Goal: Information Seeking & Learning: Learn about a topic

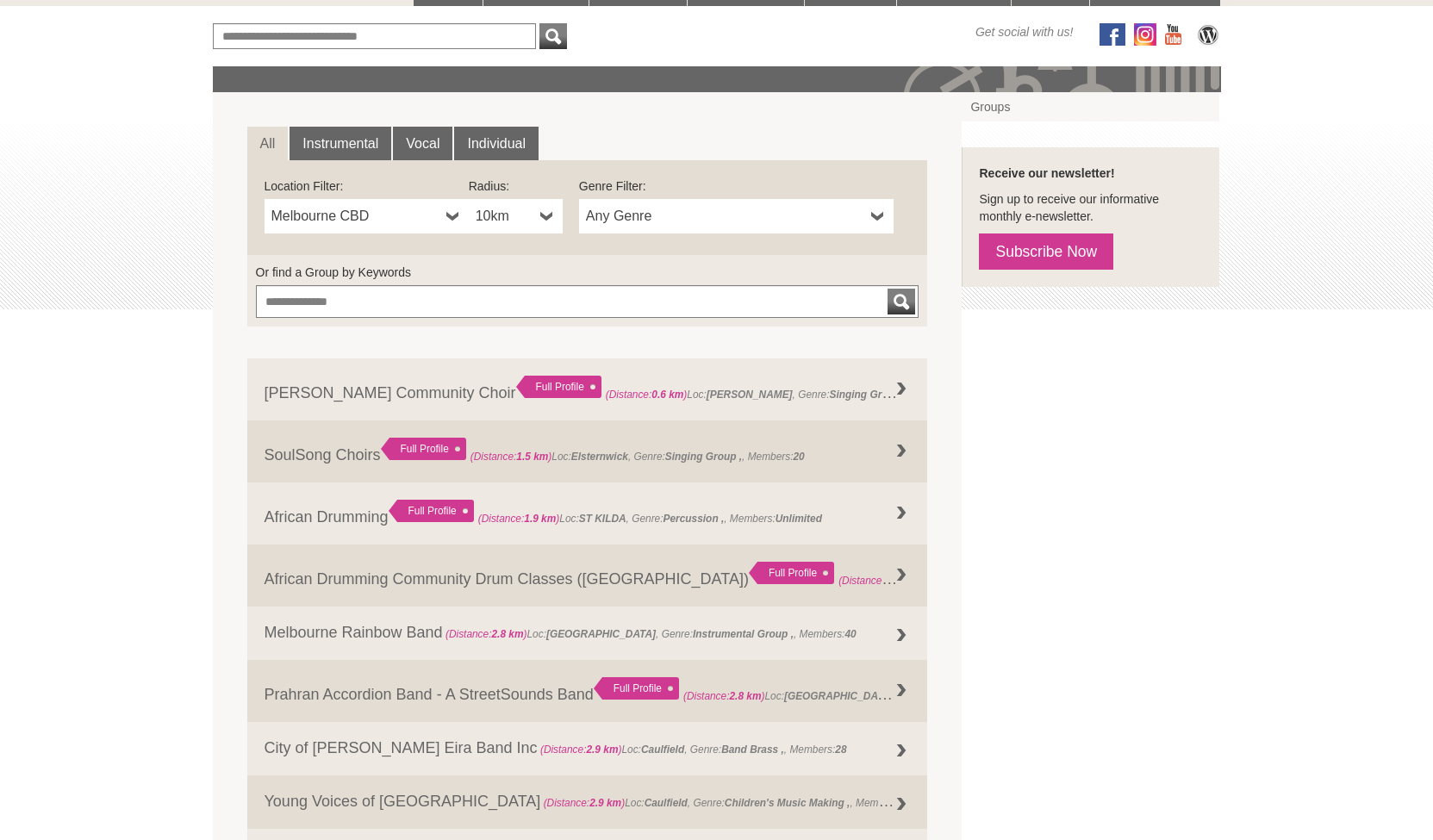
scroll to position [230, 0]
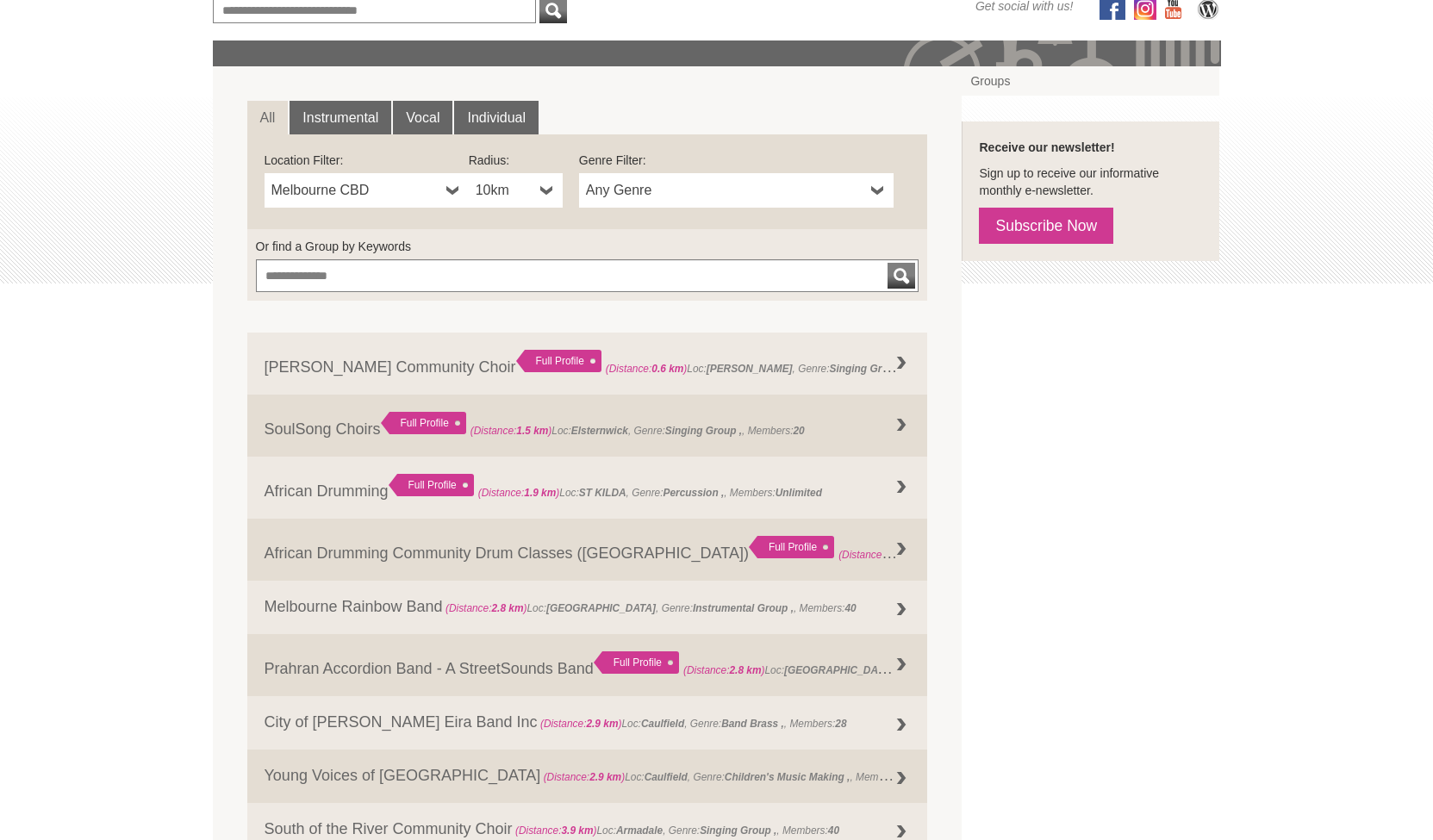
click at [698, 181] on span "Any Genre" at bounding box center [725, 191] width 279 height 21
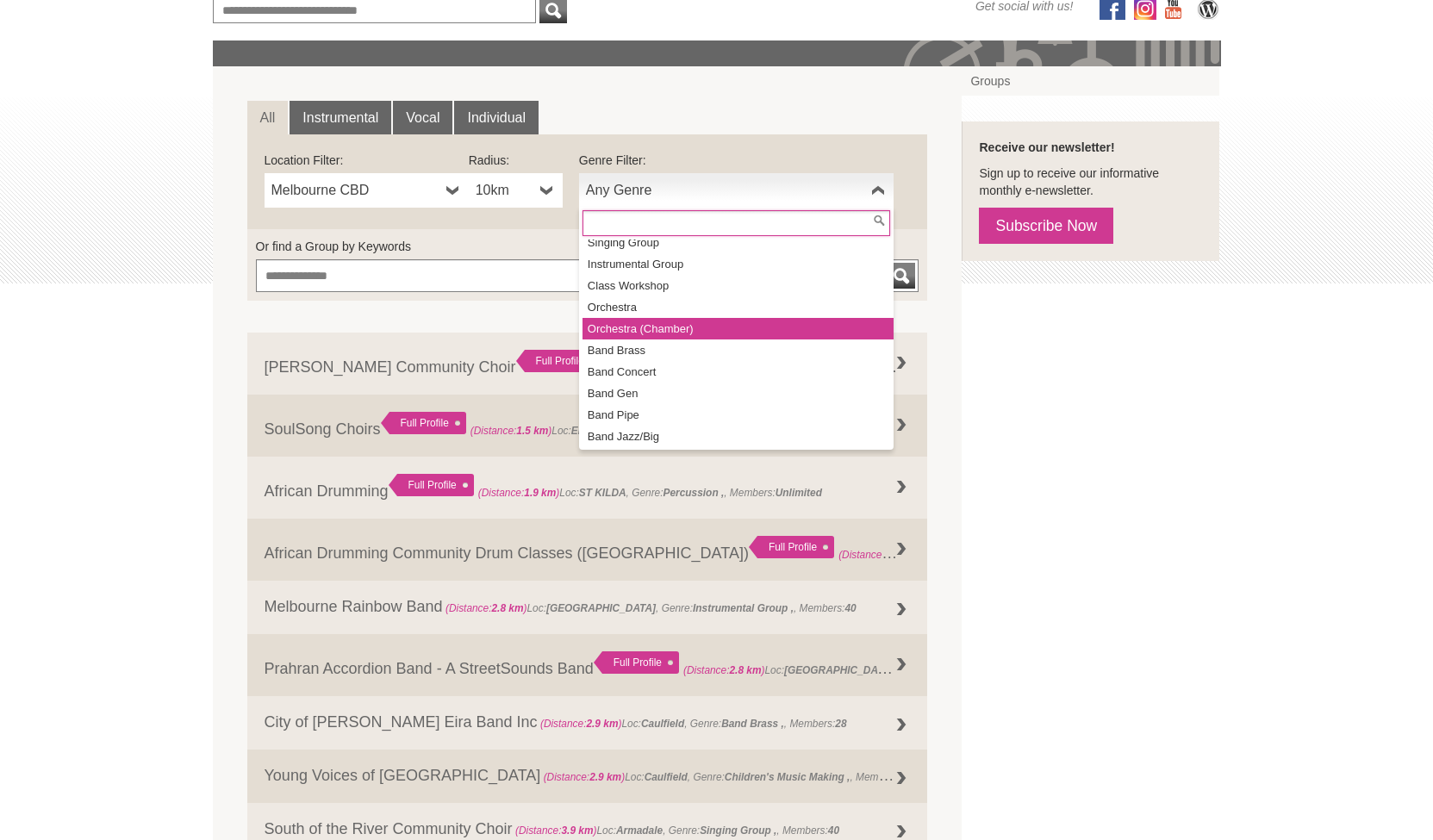
scroll to position [64, 0]
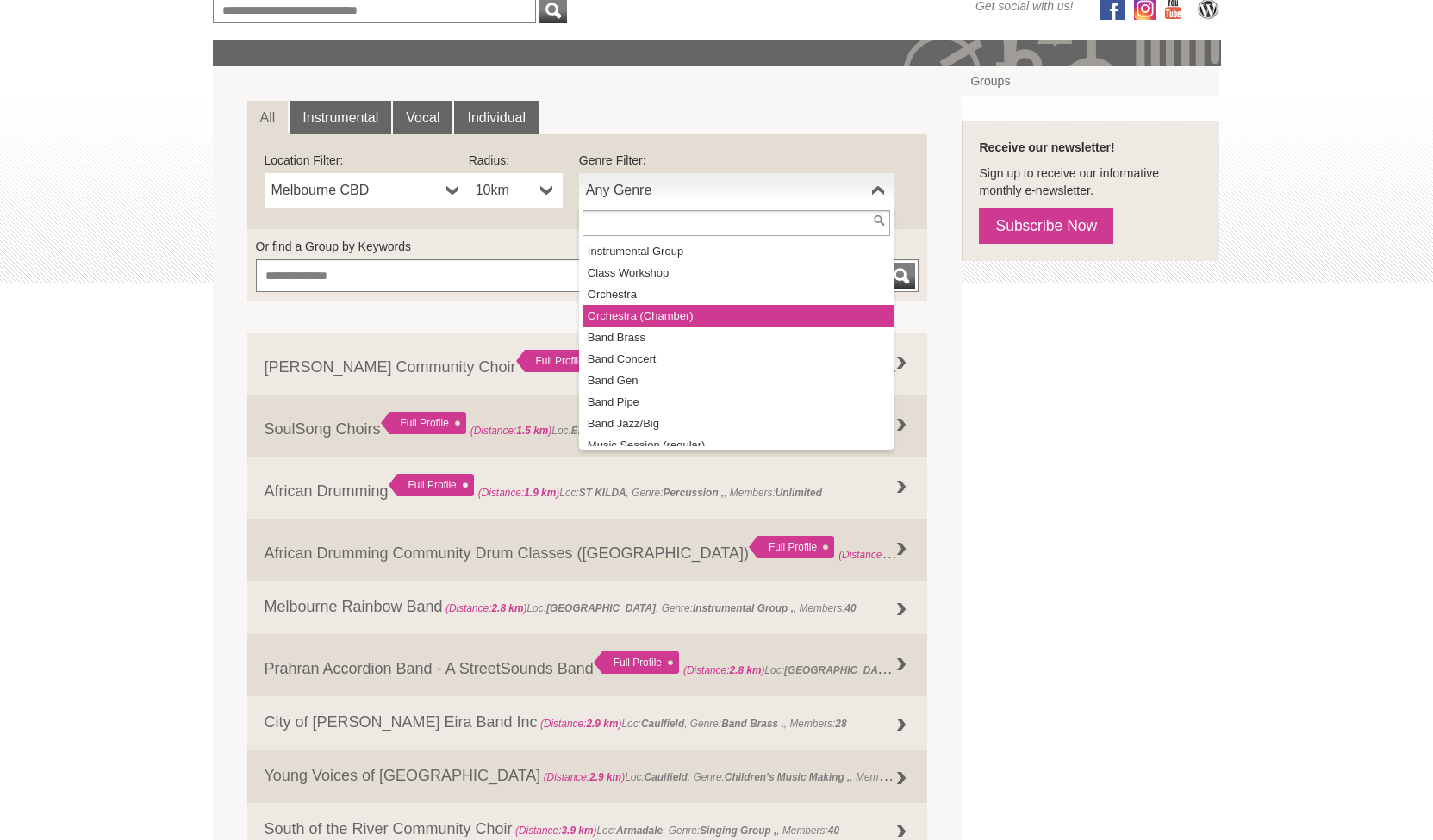
click at [685, 323] on li "Orchestra (Chamber)" at bounding box center [738, 315] width 311 height 22
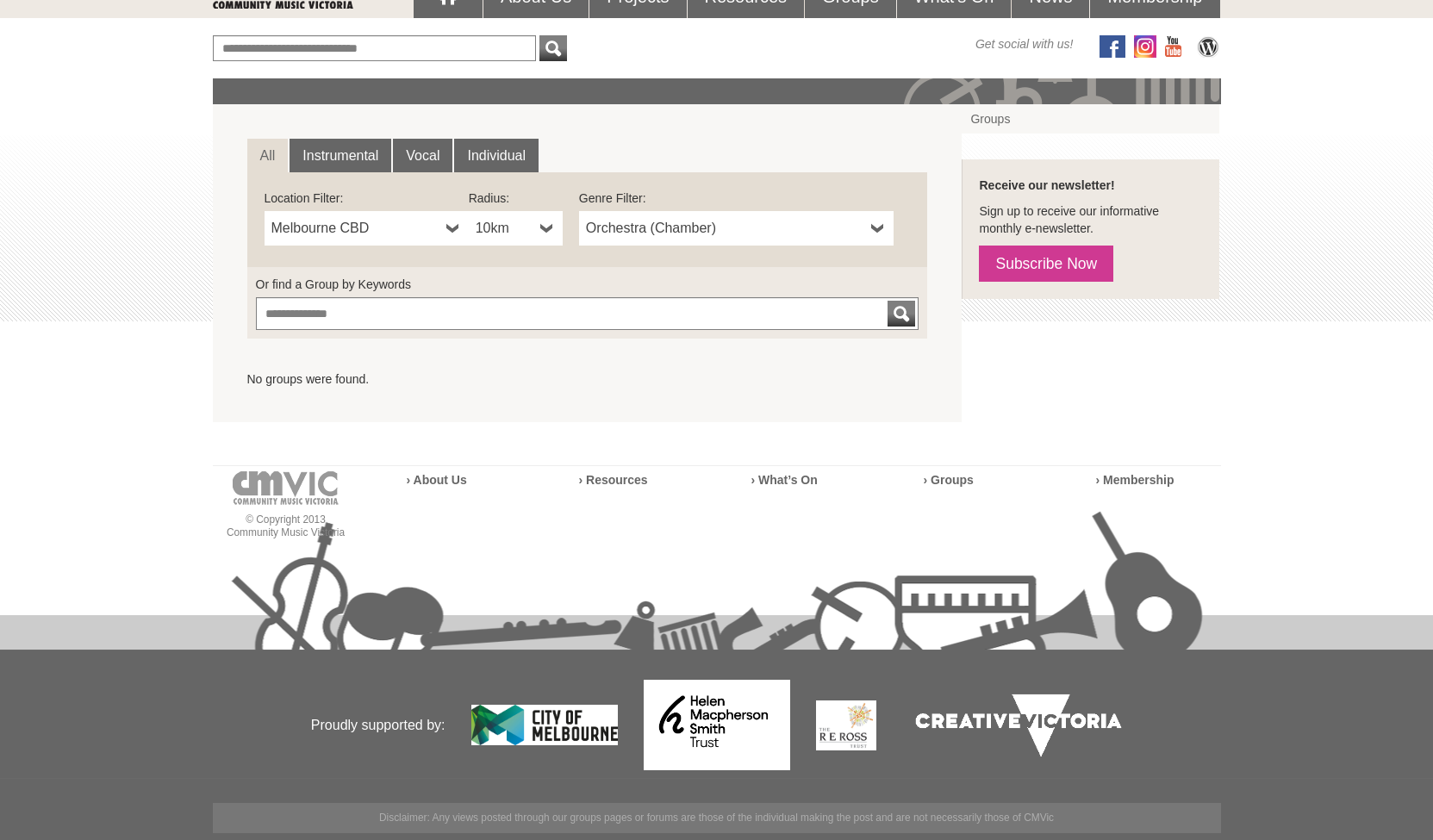
scroll to position [192, 0]
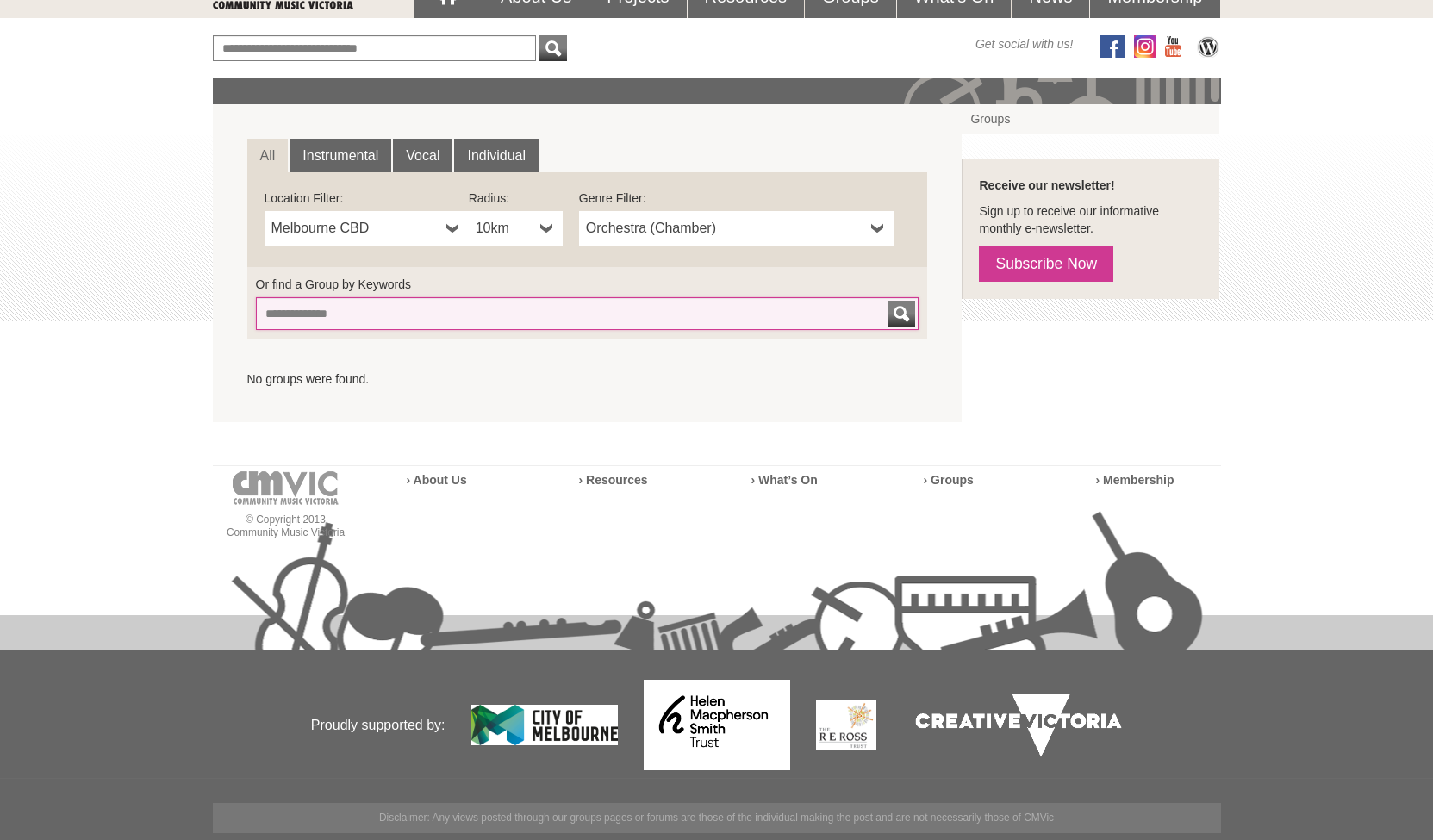
click at [800, 323] on input "Or find a Group by Keywords" at bounding box center [587, 313] width 663 height 33
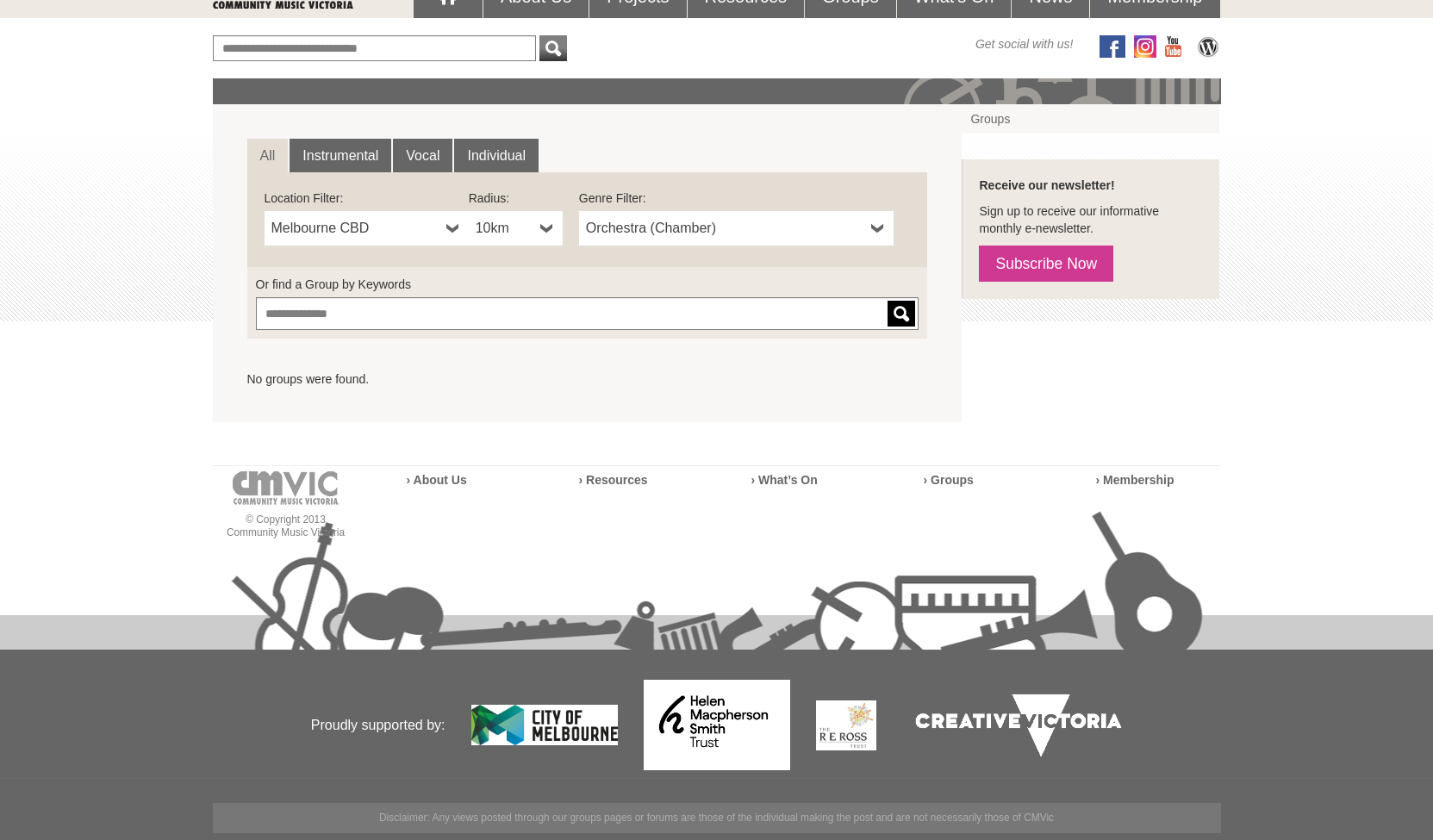
click at [897, 312] on div "submit" at bounding box center [902, 314] width 21 height 26
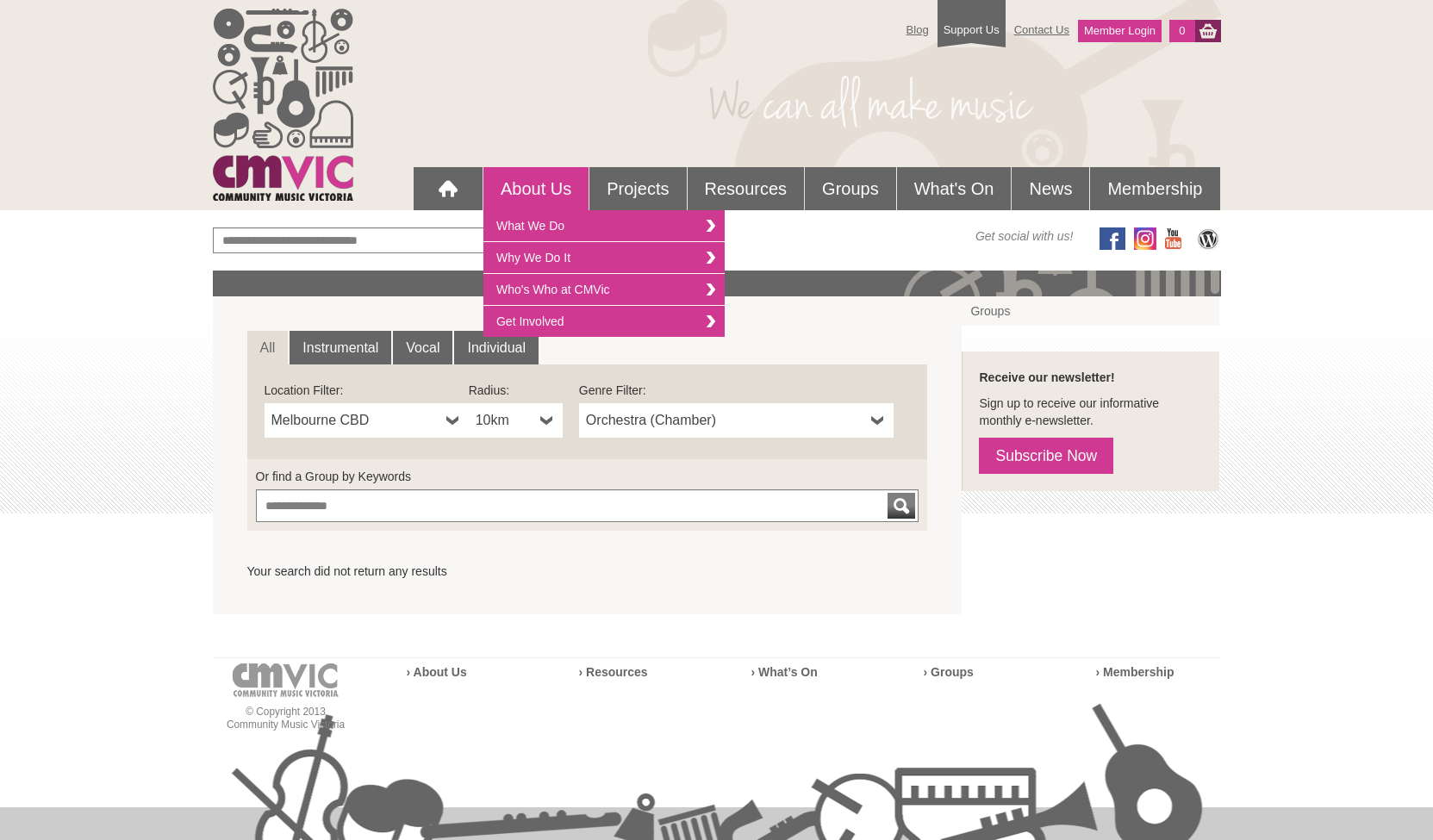
click at [876, 422] on b at bounding box center [877, 420] width 14 height 35
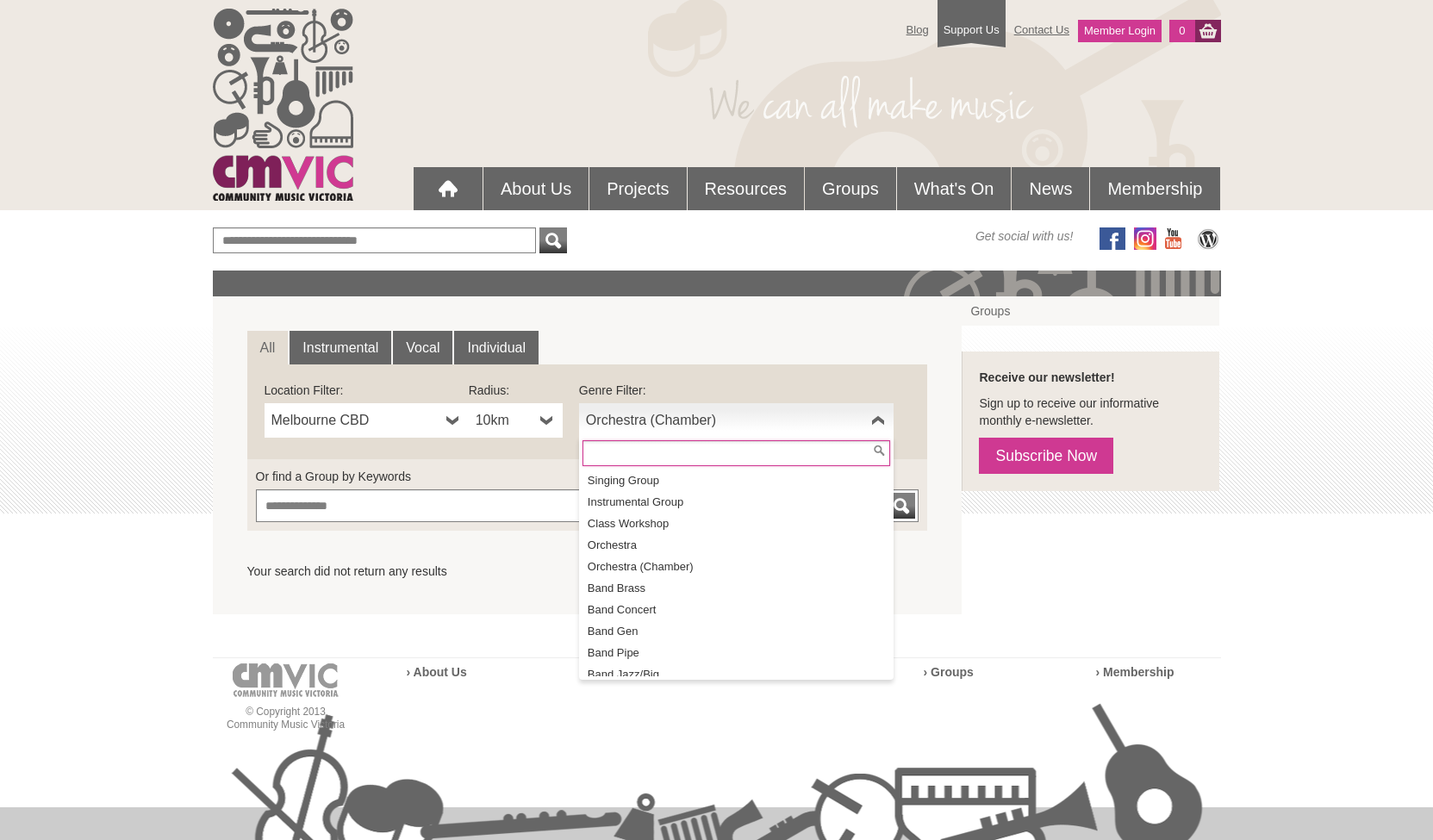
scroll to position [38, 0]
click at [669, 554] on li "Orchestra" at bounding box center [738, 549] width 311 height 22
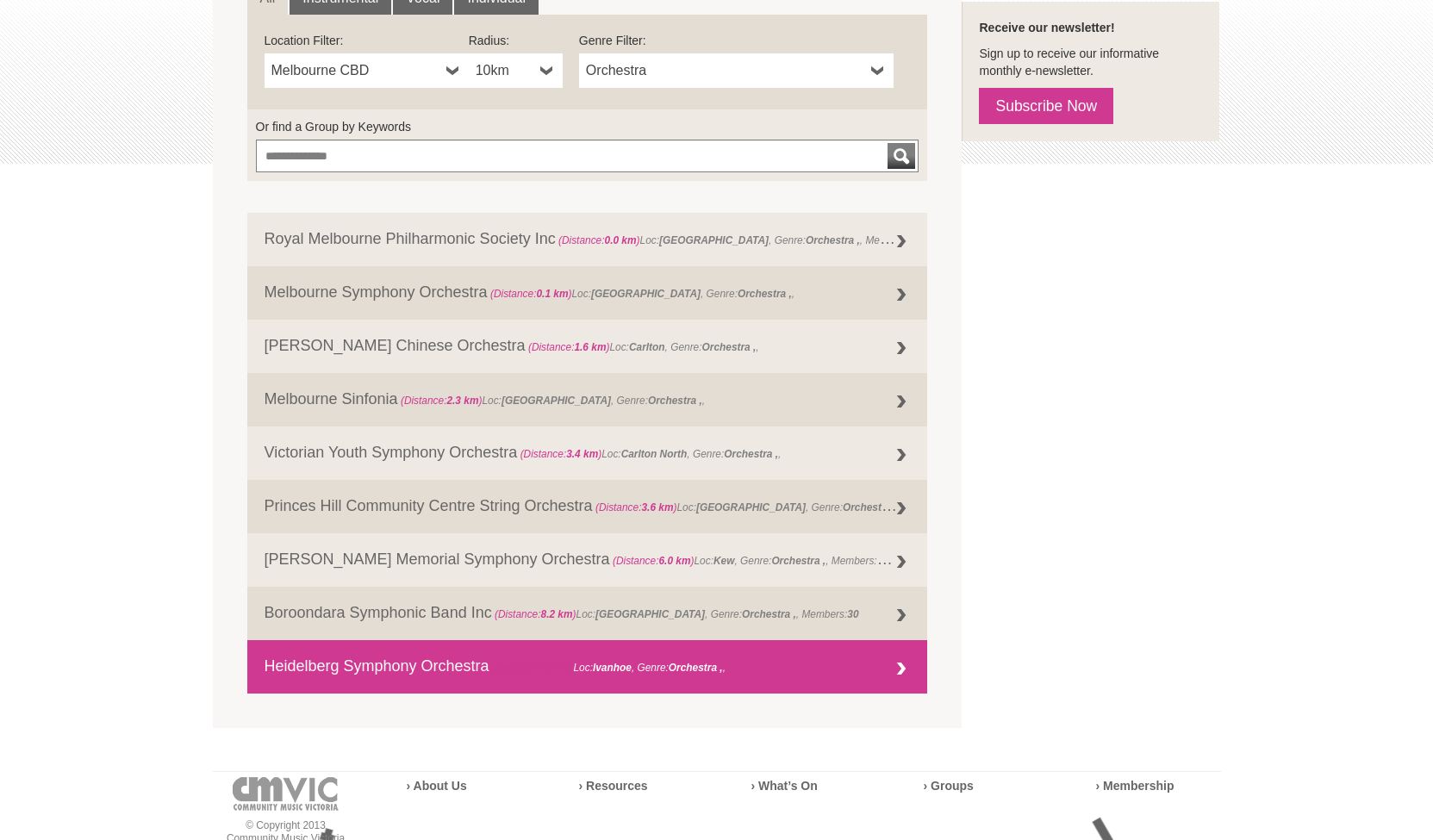
scroll to position [354, 0]
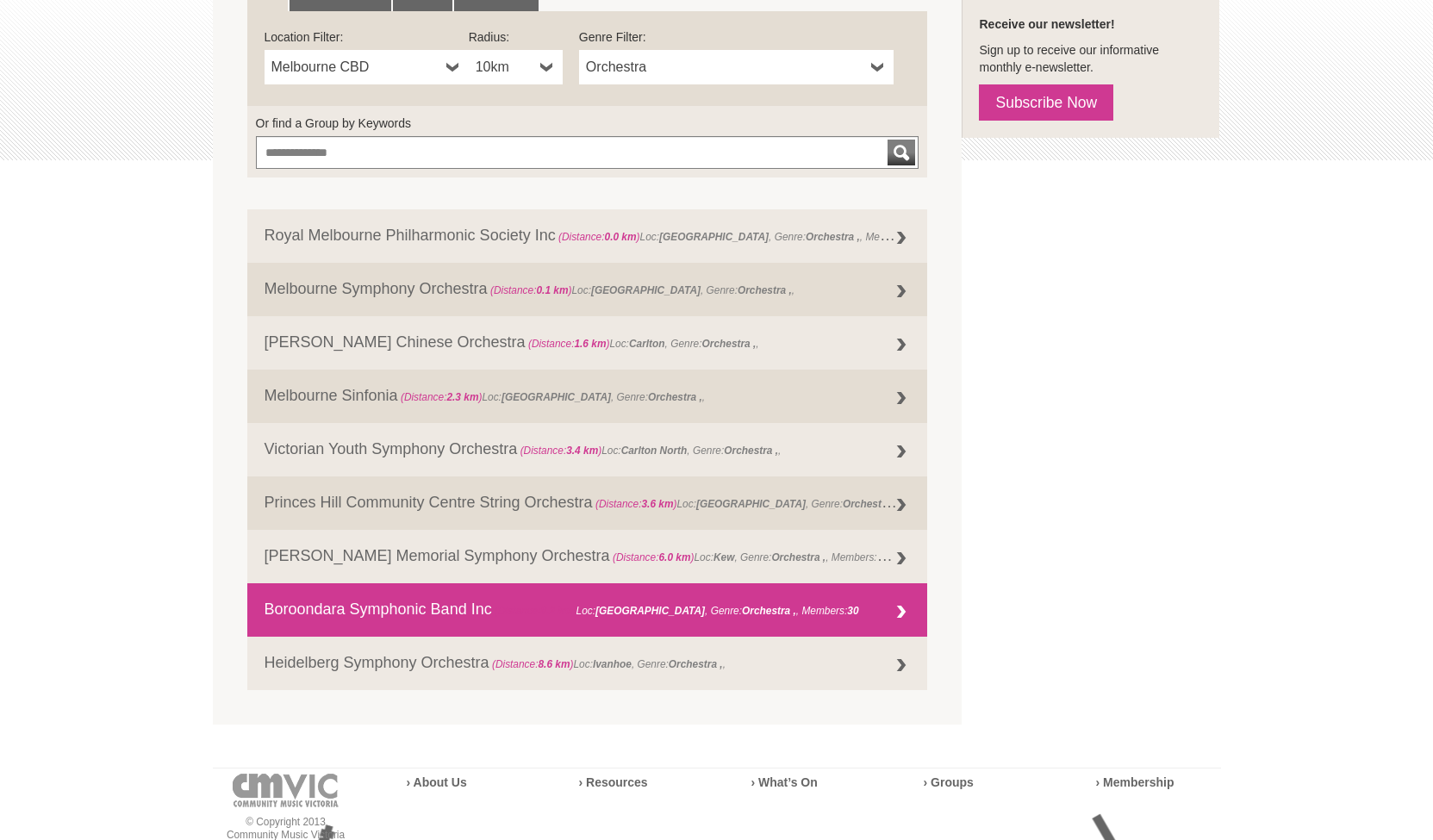
click at [451, 607] on link "Boroondara Symphonic Band Inc (Distance: 8.2 km ) Loc: Kew East , Genre: Orches…" at bounding box center [587, 610] width 681 height 53
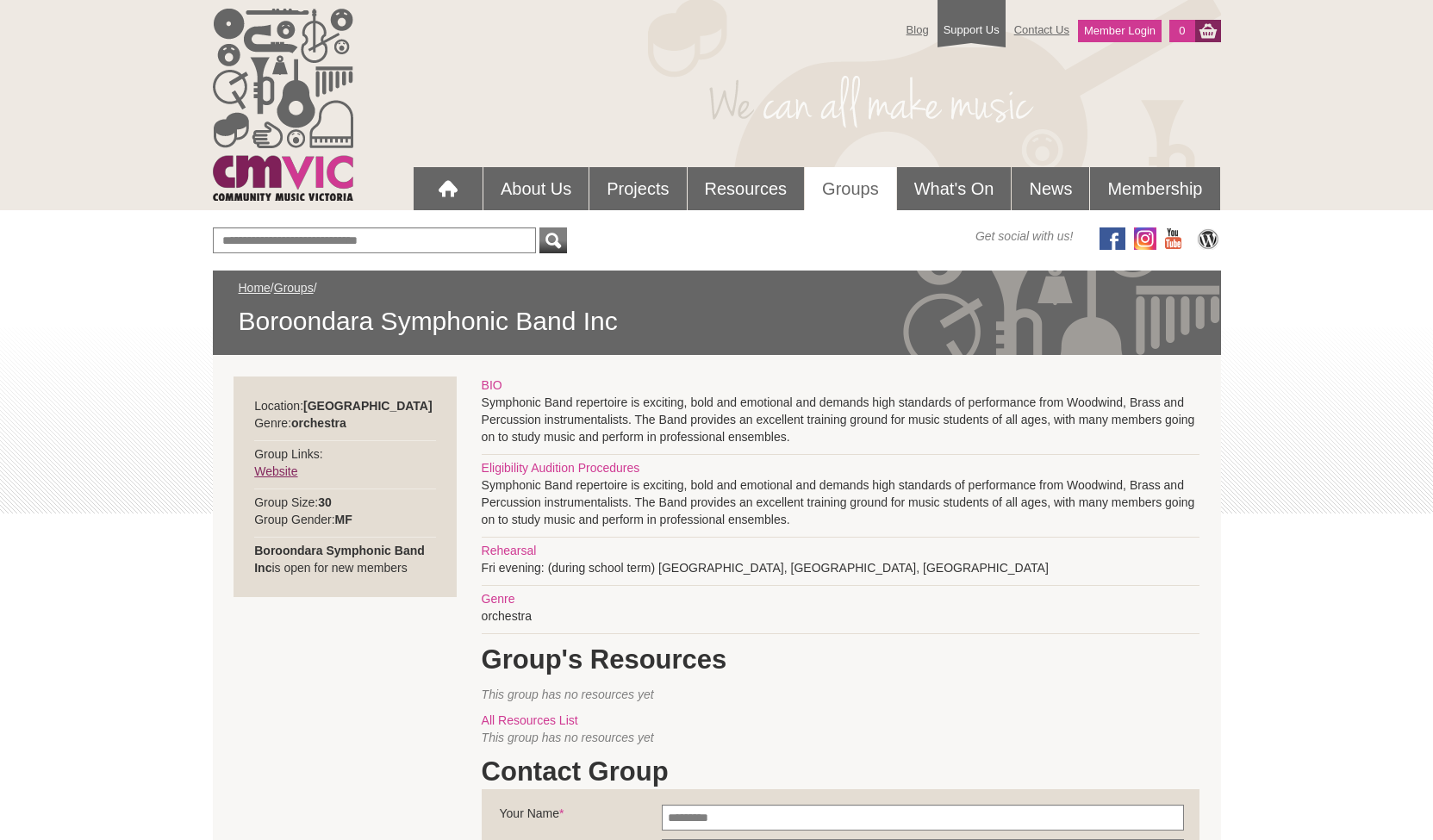
click at [289, 475] on link "Website" at bounding box center [276, 471] width 43 height 14
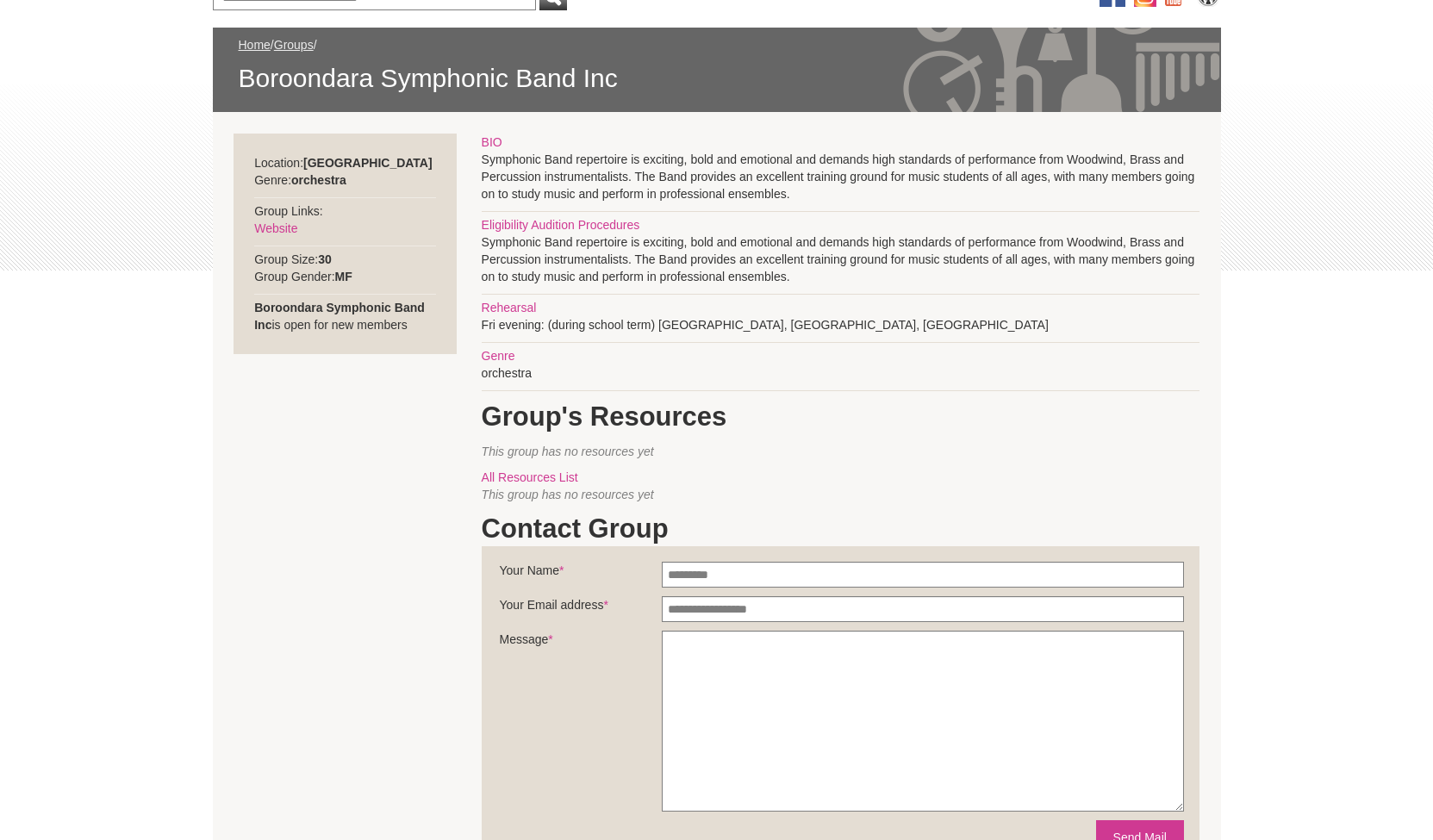
scroll to position [279, 0]
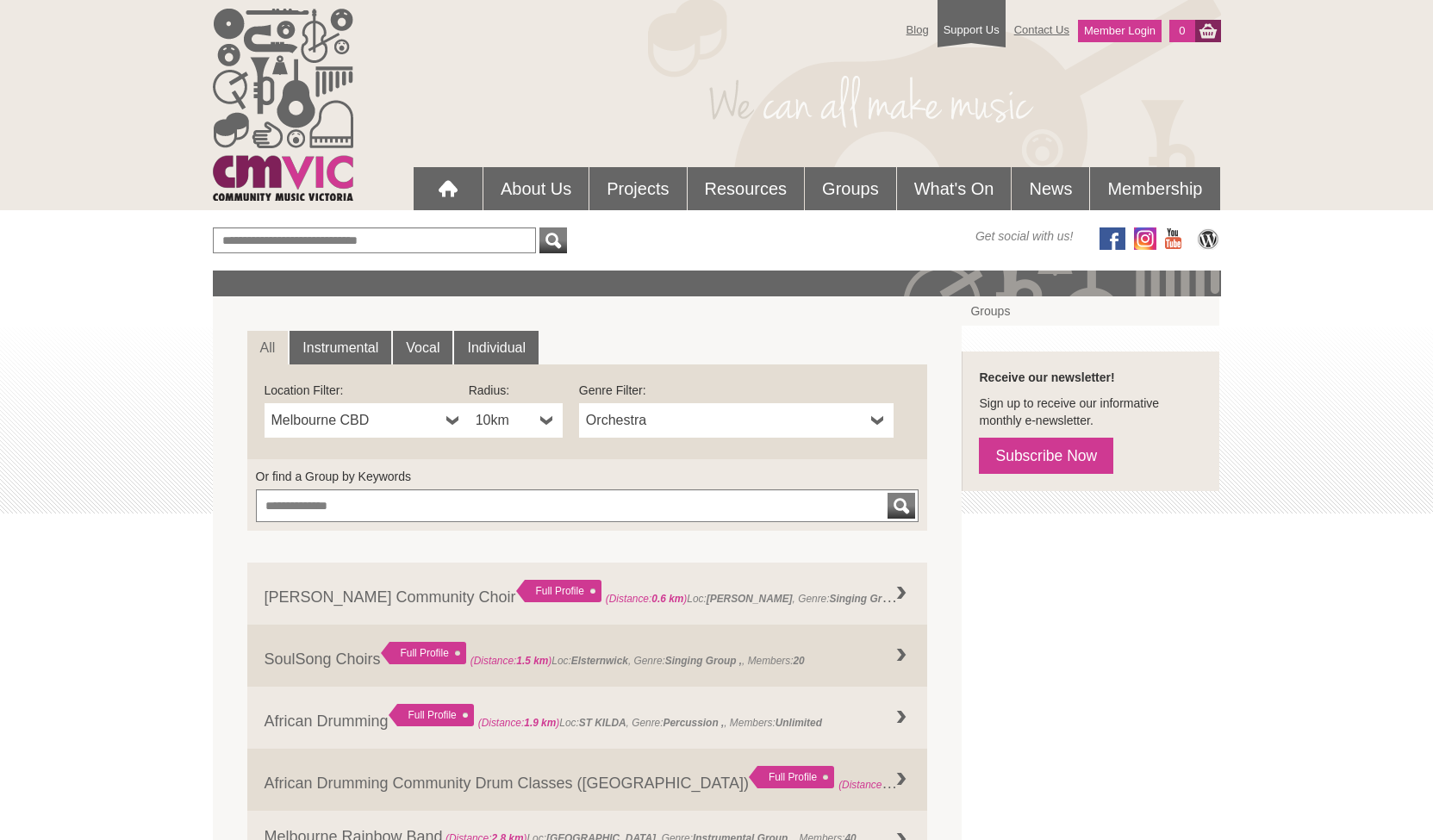
click at [872, 417] on b at bounding box center [877, 420] width 14 height 35
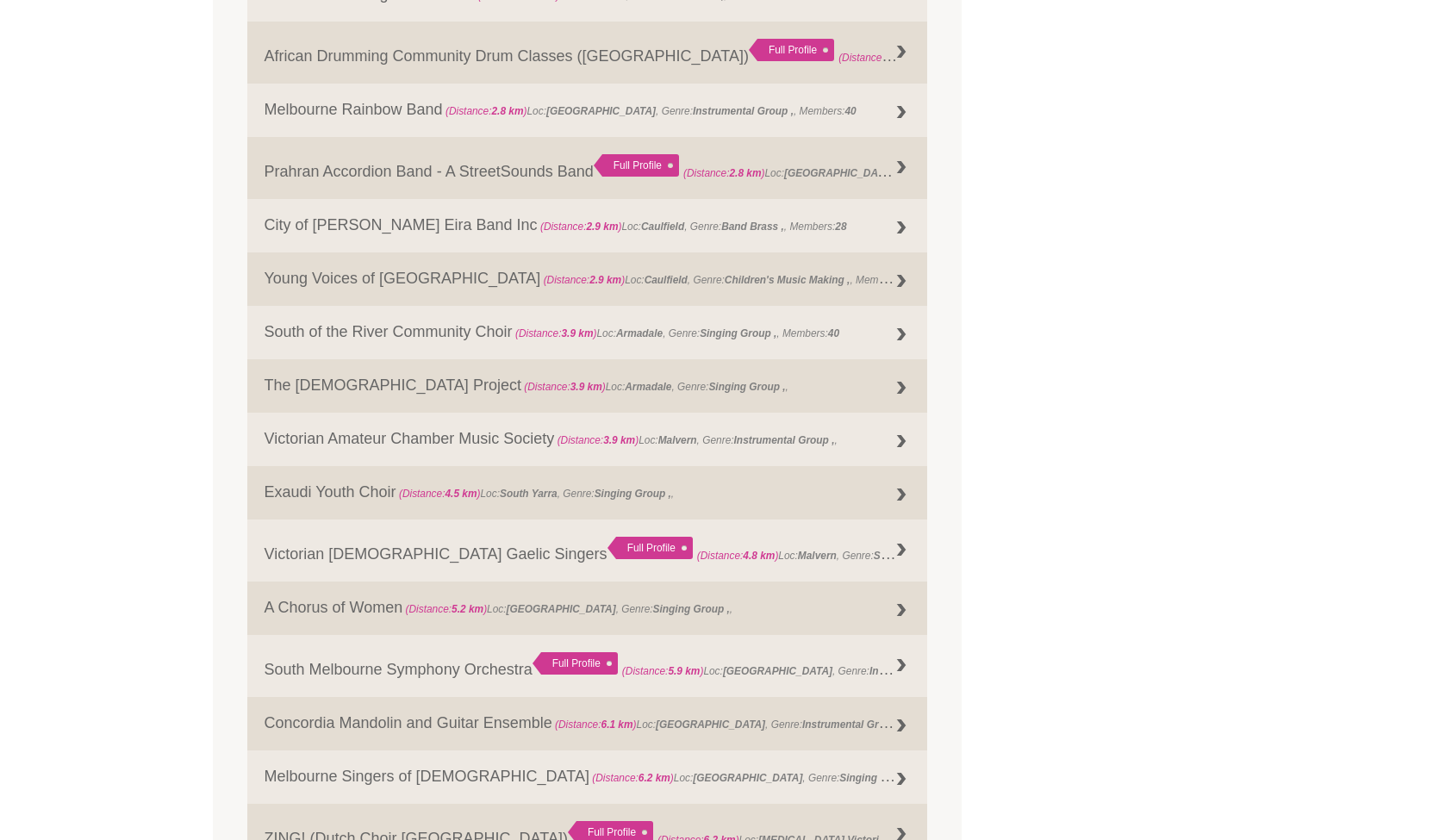
scroll to position [754, 0]
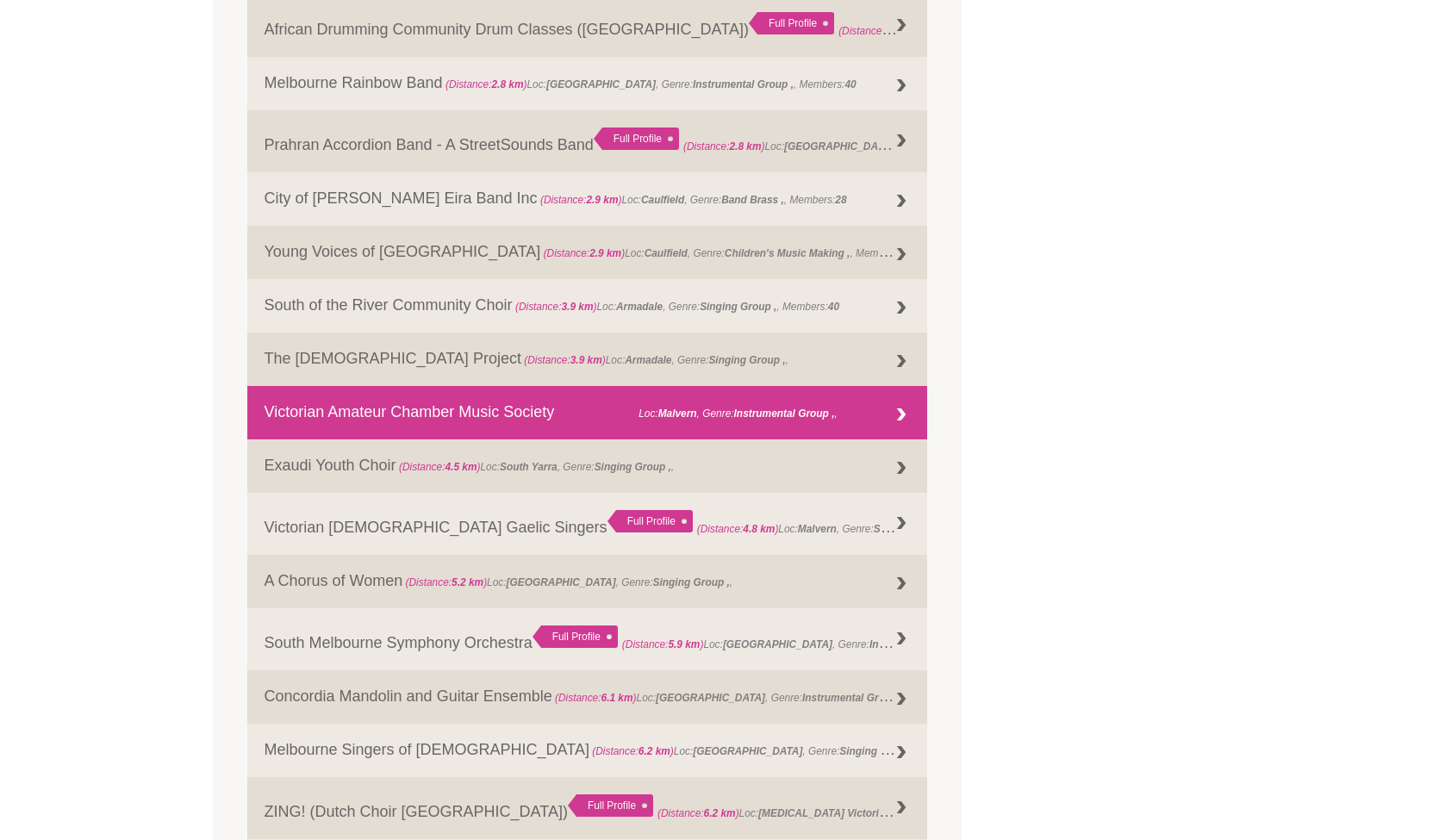
click at [519, 413] on link "Victorian Amateur Chamber Music Society (Distance: 3.9 km ) Loc: Malvern , Genr…" at bounding box center [587, 413] width 681 height 53
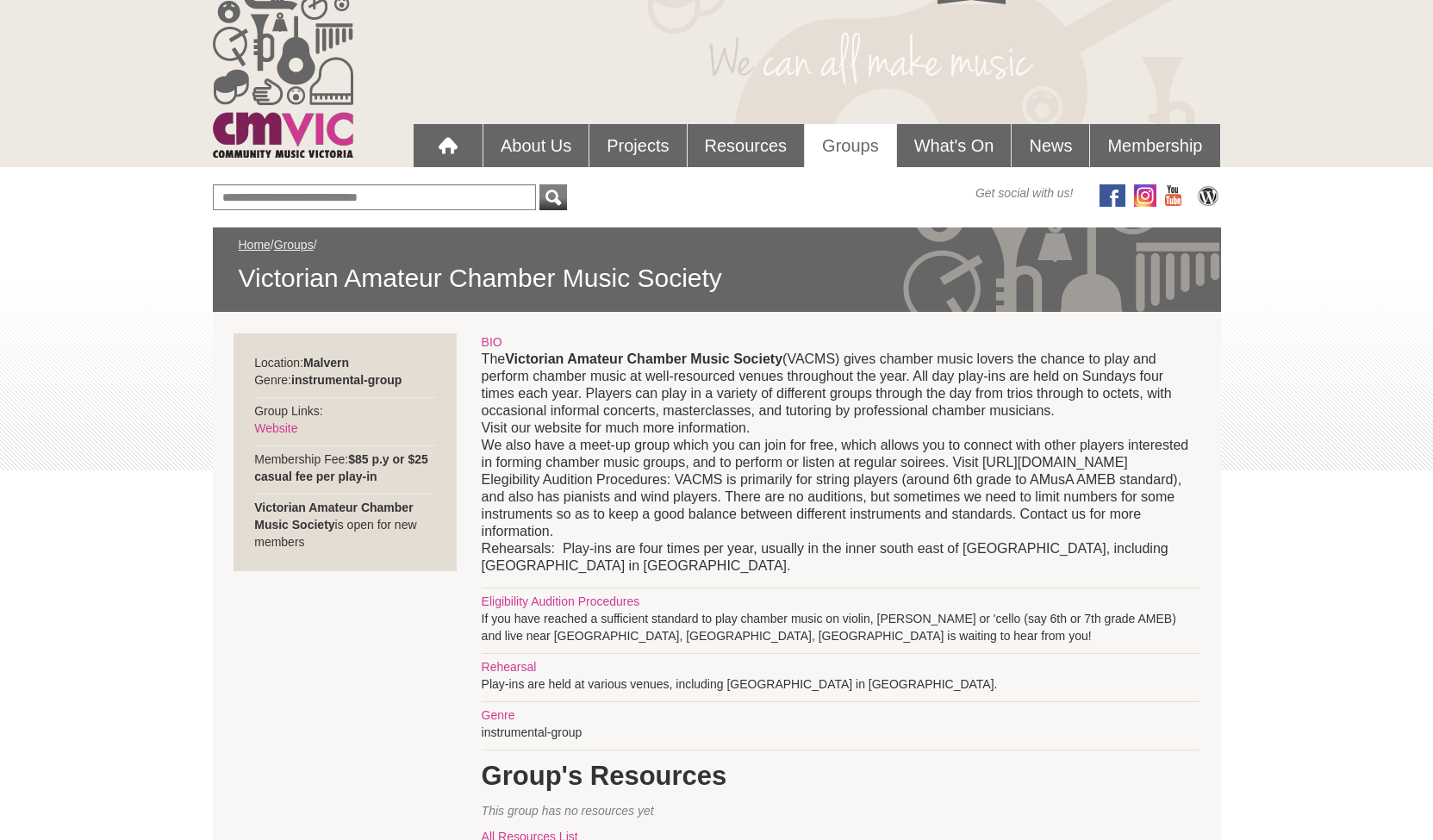
scroll to position [57, 0]
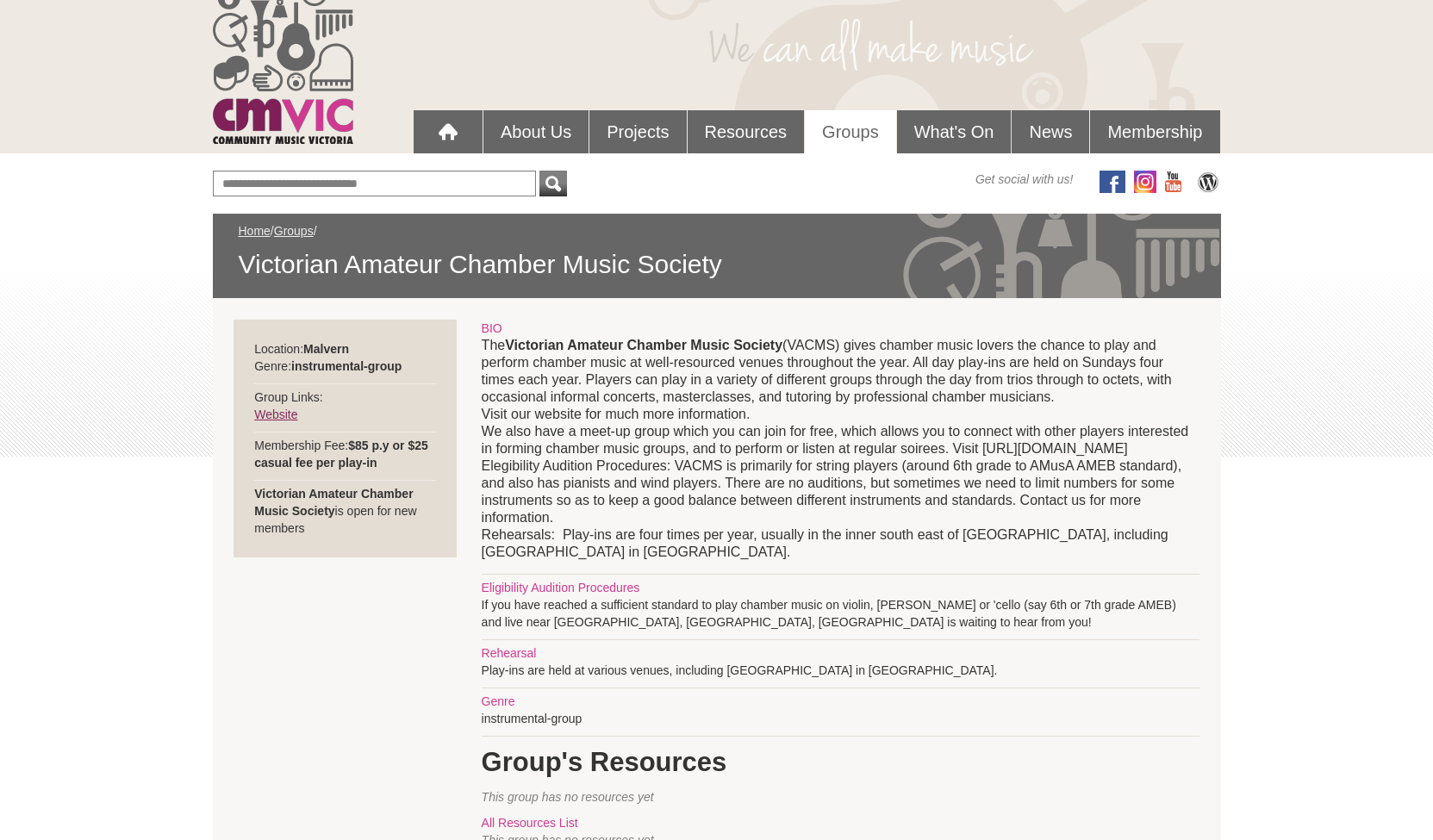
click at [287, 412] on link "Website" at bounding box center [276, 414] width 43 height 14
copy p "Victorian Amateur Chamber Music Society"
drag, startPoint x: 786, startPoint y: 350, endPoint x: 1383, endPoint y: -3, distance: 693.6
click at [1383, 0] on html "Blog Support Us Contact Us Member Login 0 About Us" at bounding box center [716, 363] width 1433 height 840
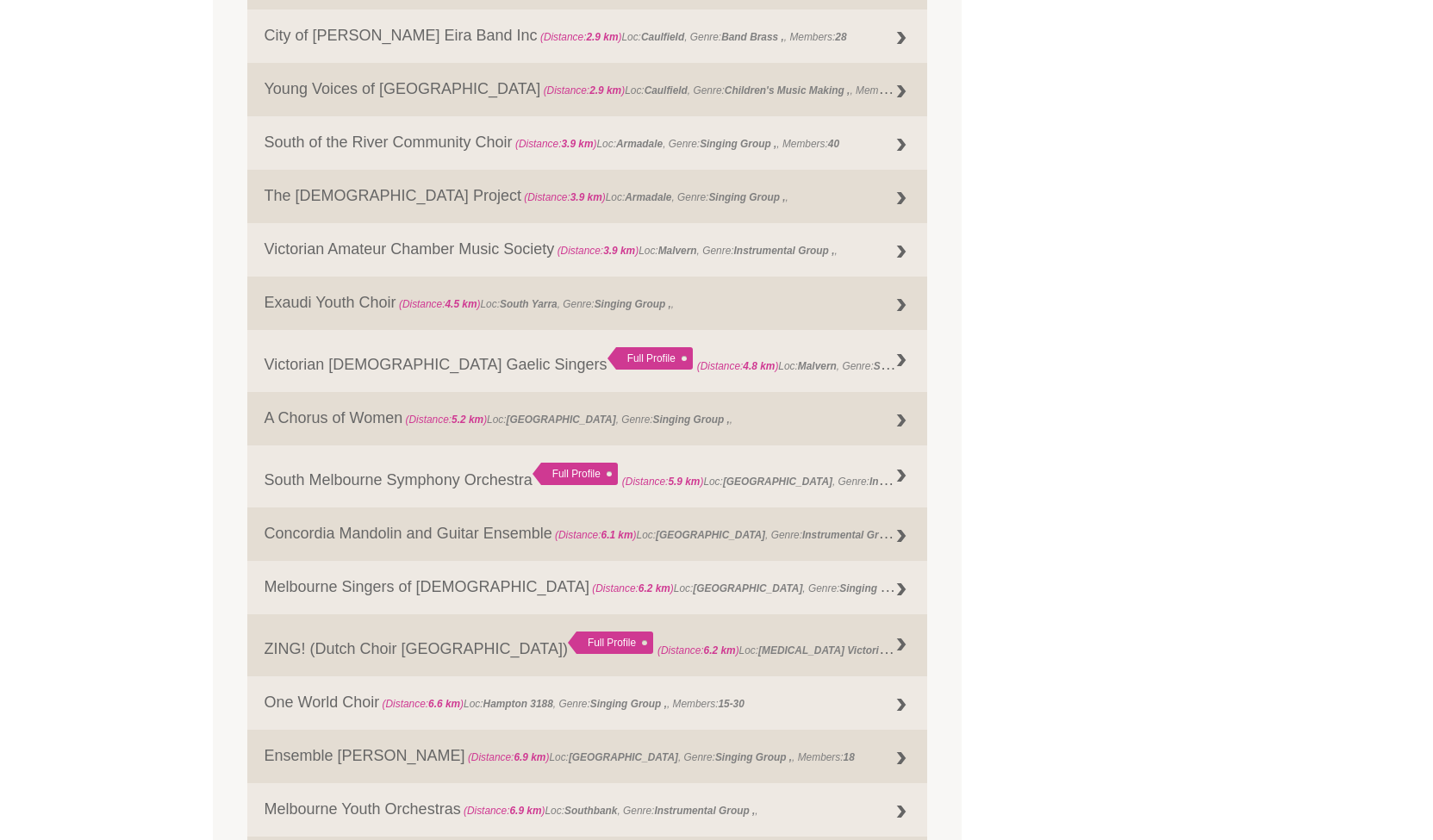
scroll to position [937, 0]
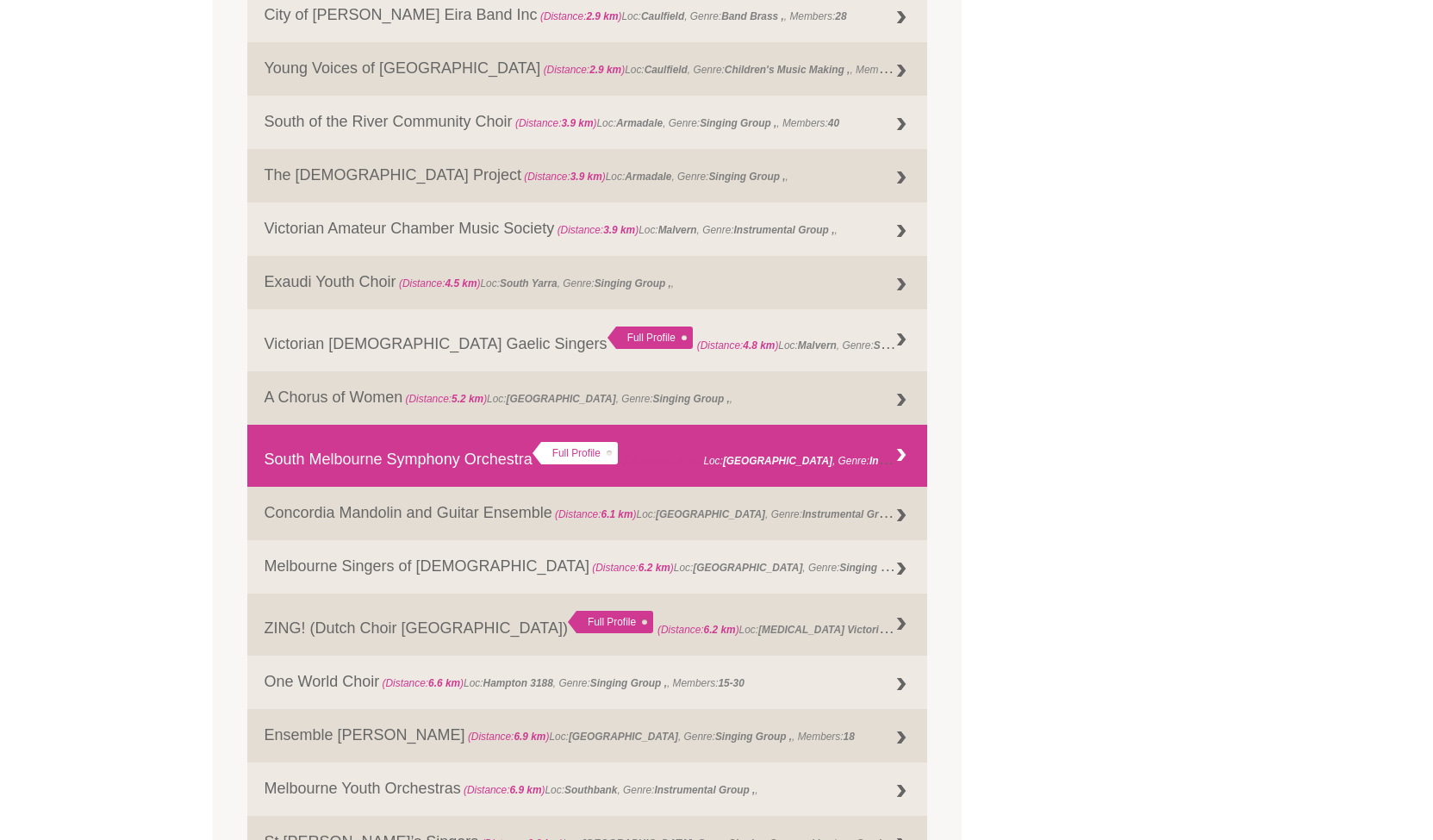
click at [504, 456] on link "South Melbourne Symphony Orchestra Full Profile (Distance: 5.9 km ) Loc: South …" at bounding box center [587, 456] width 681 height 62
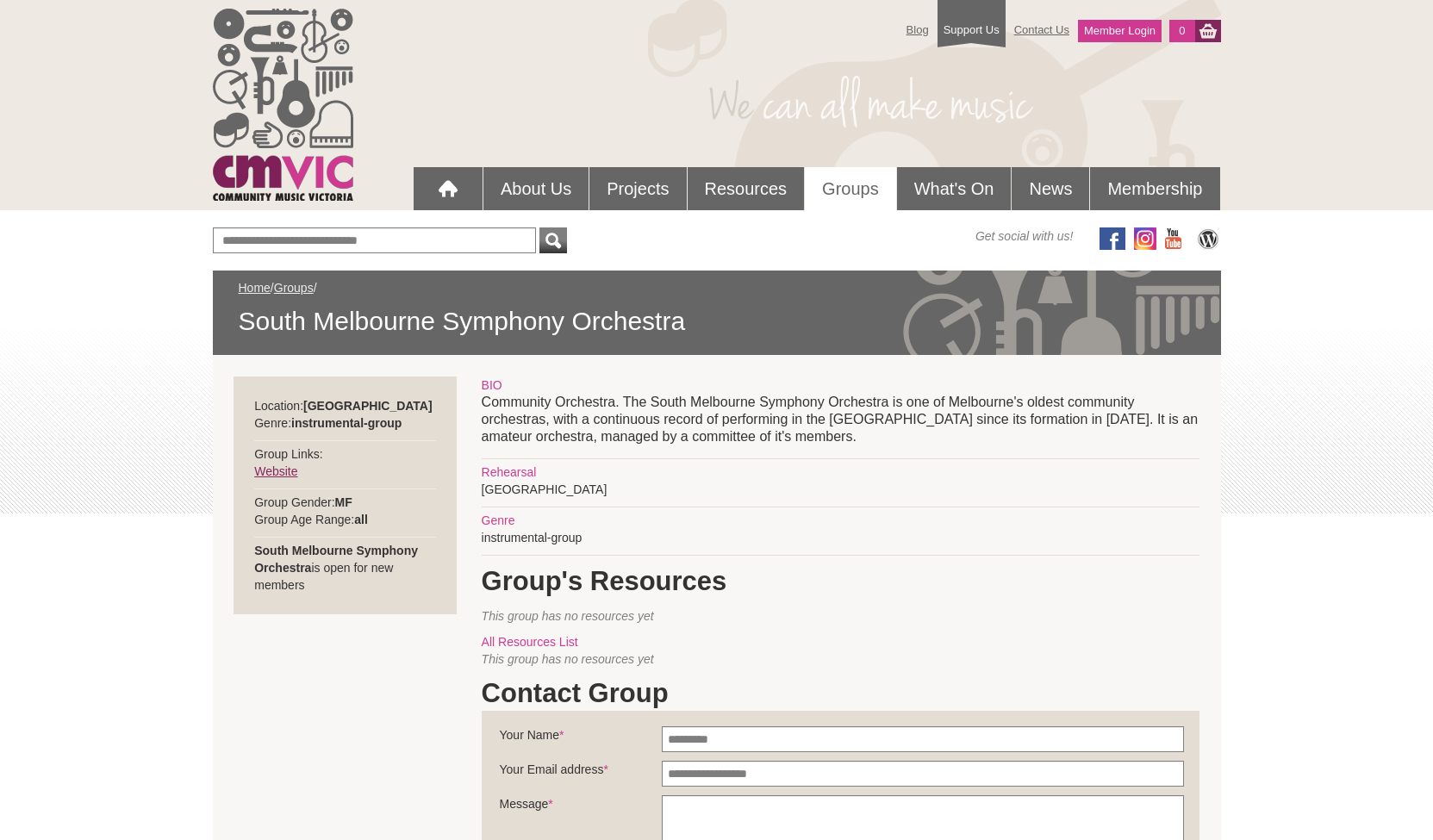
click at [287, 468] on link "Website" at bounding box center [276, 471] width 43 height 14
drag, startPoint x: 307, startPoint y: 400, endPoint x: 404, endPoint y: 400, distance: 97.0
click at [404, 400] on div "Location: South Melbourne Genre: instrumental-group Group Links: Website MF all…" at bounding box center [345, 496] width 224 height 238
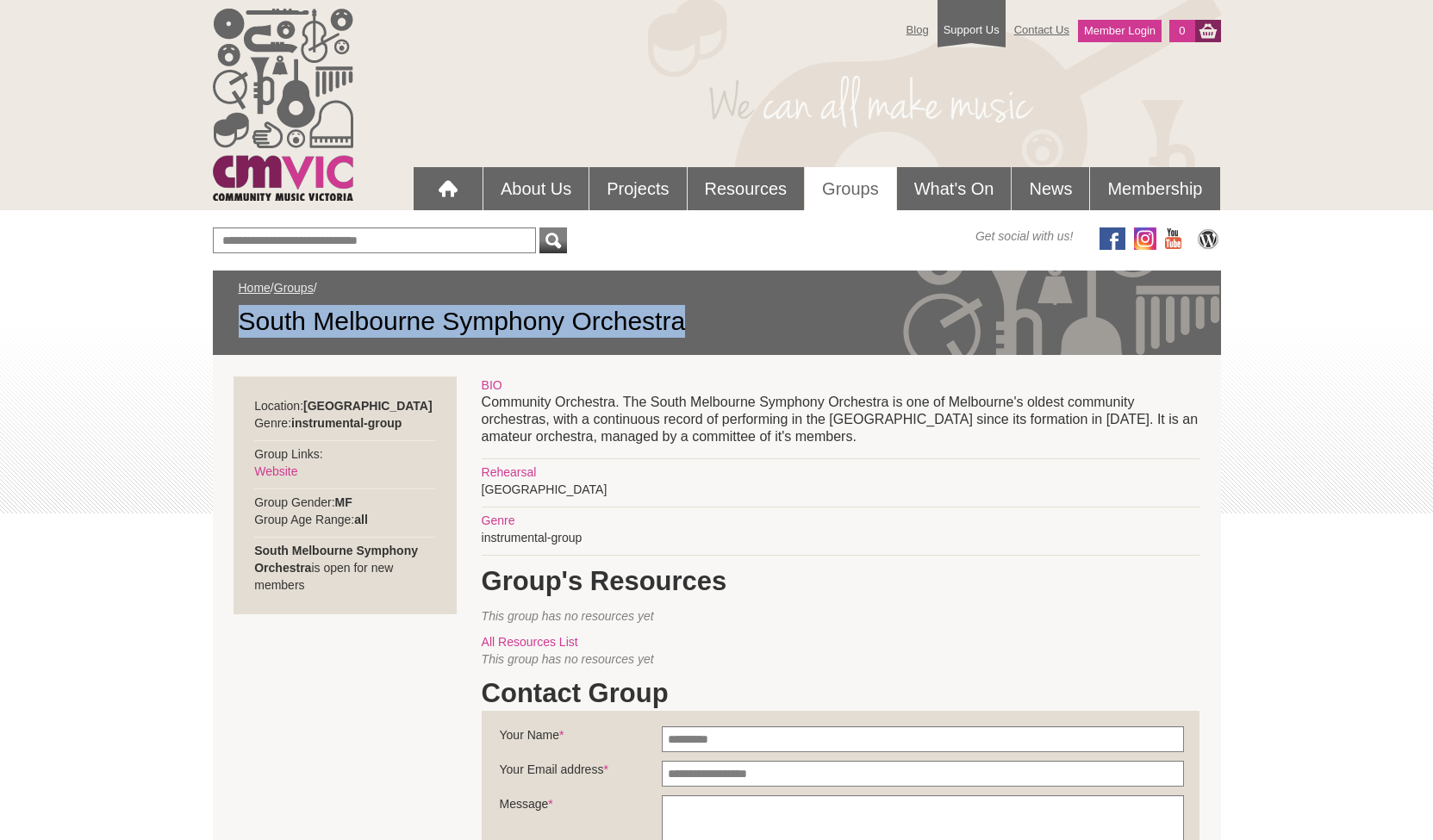
copy span "South Melbourne Symphony Orchestra"
drag, startPoint x: 686, startPoint y: 321, endPoint x: 240, endPoint y: 324, distance: 446.0
click at [240, 324] on span "South Melbourne Symphony Orchestra" at bounding box center [716, 321] width 957 height 33
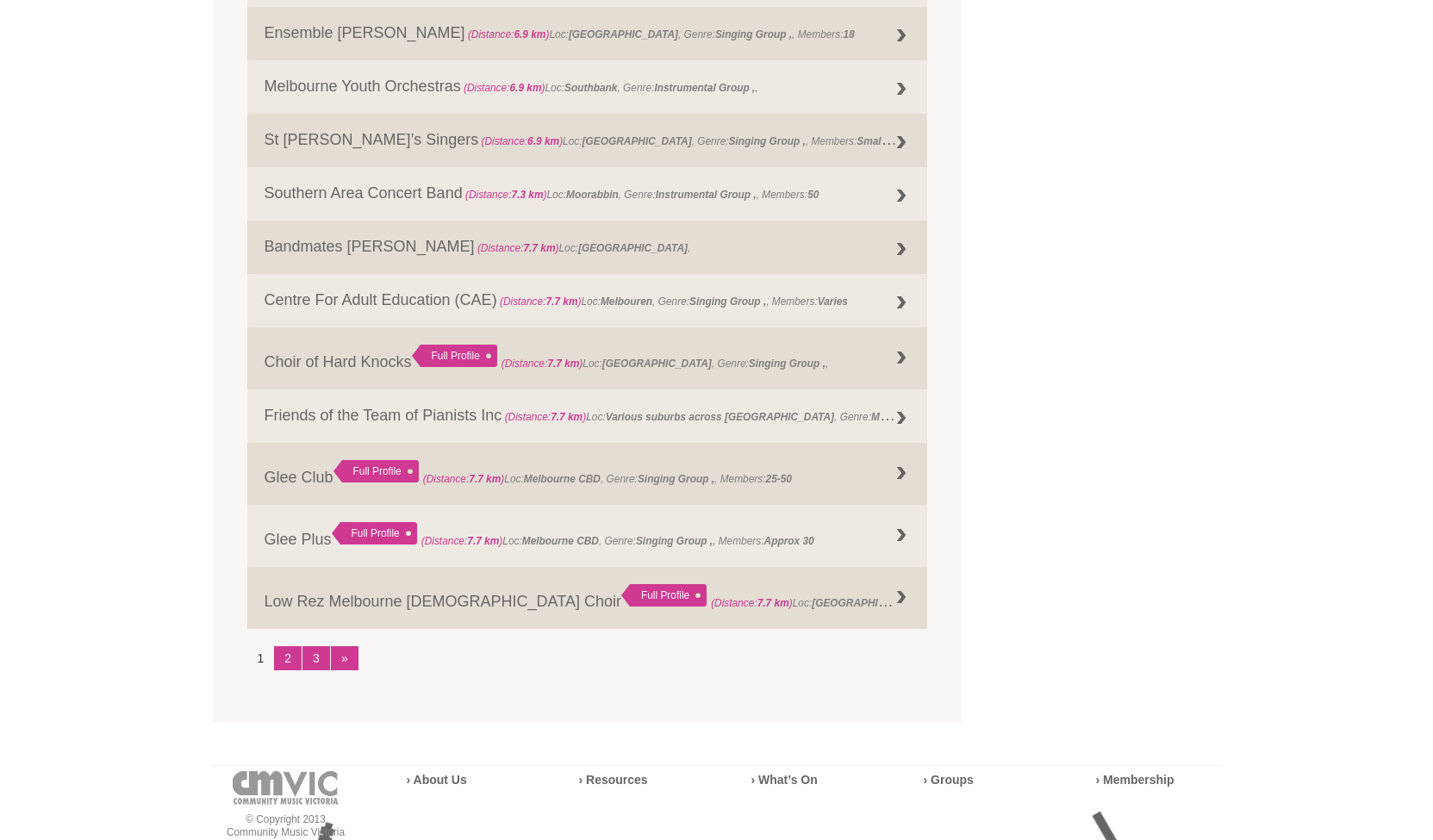
scroll to position [1642, 0]
click at [283, 657] on link "2" at bounding box center [287, 657] width 27 height 24
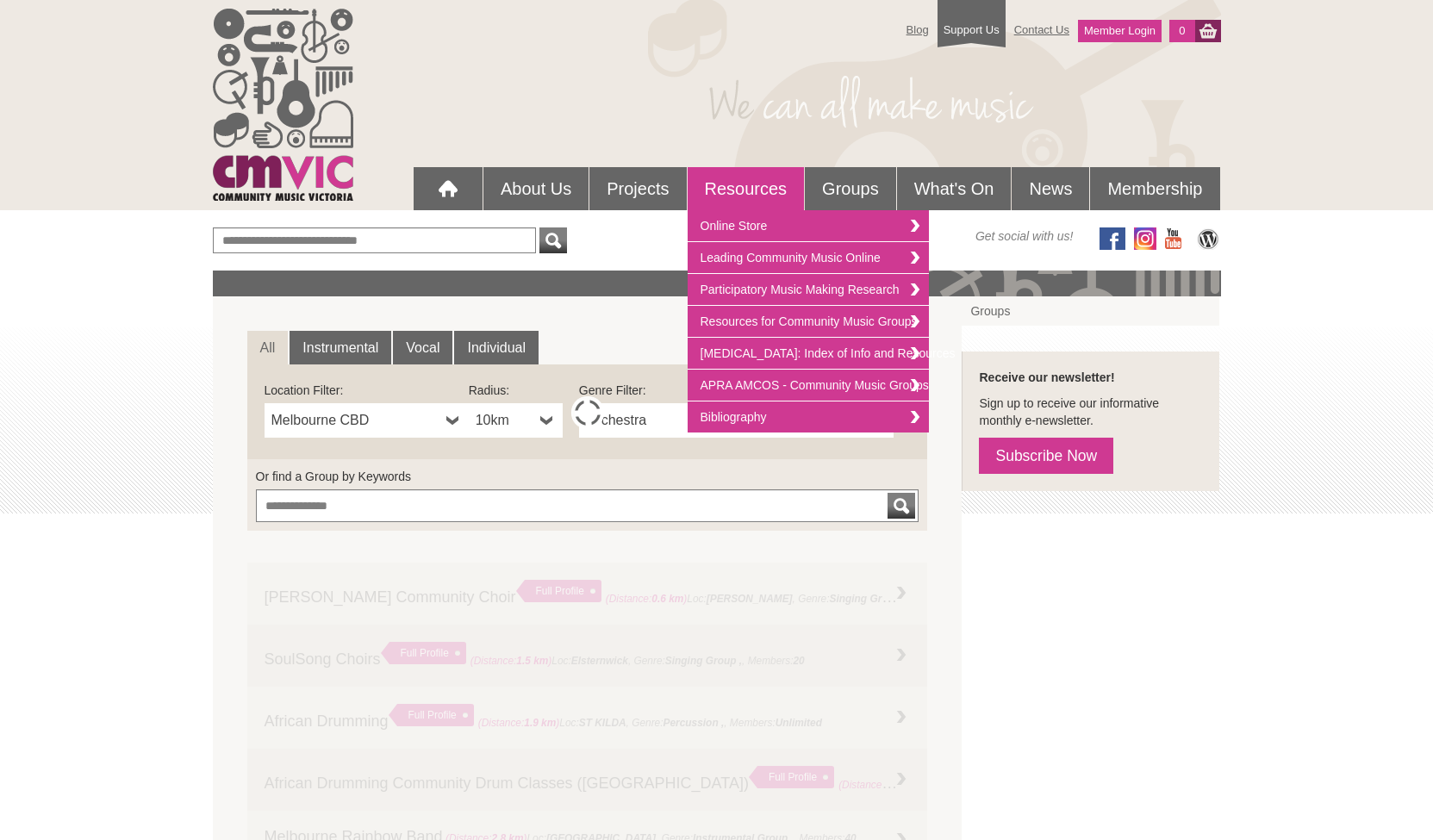
scroll to position [0, 0]
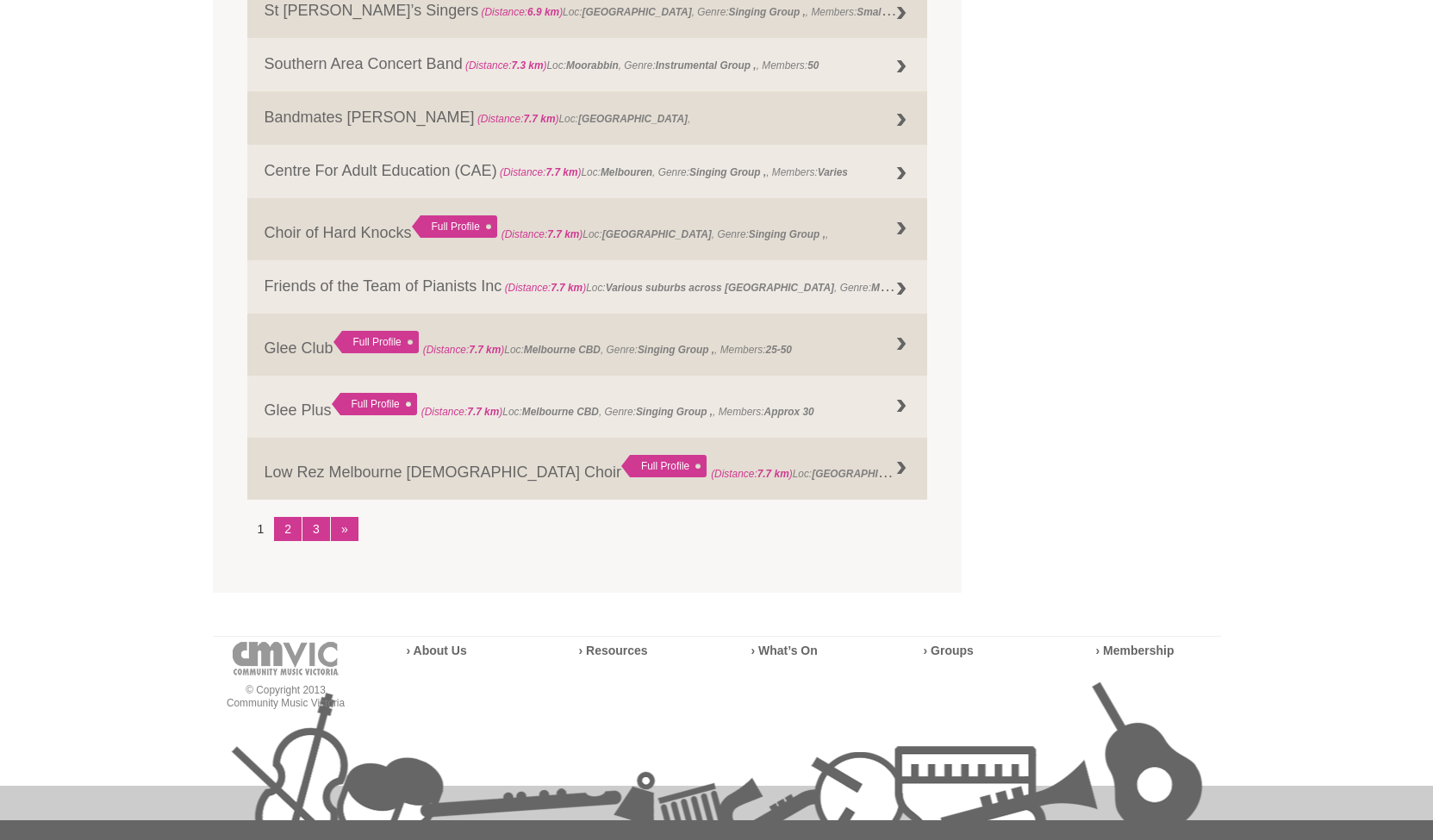
scroll to position [1881, 0]
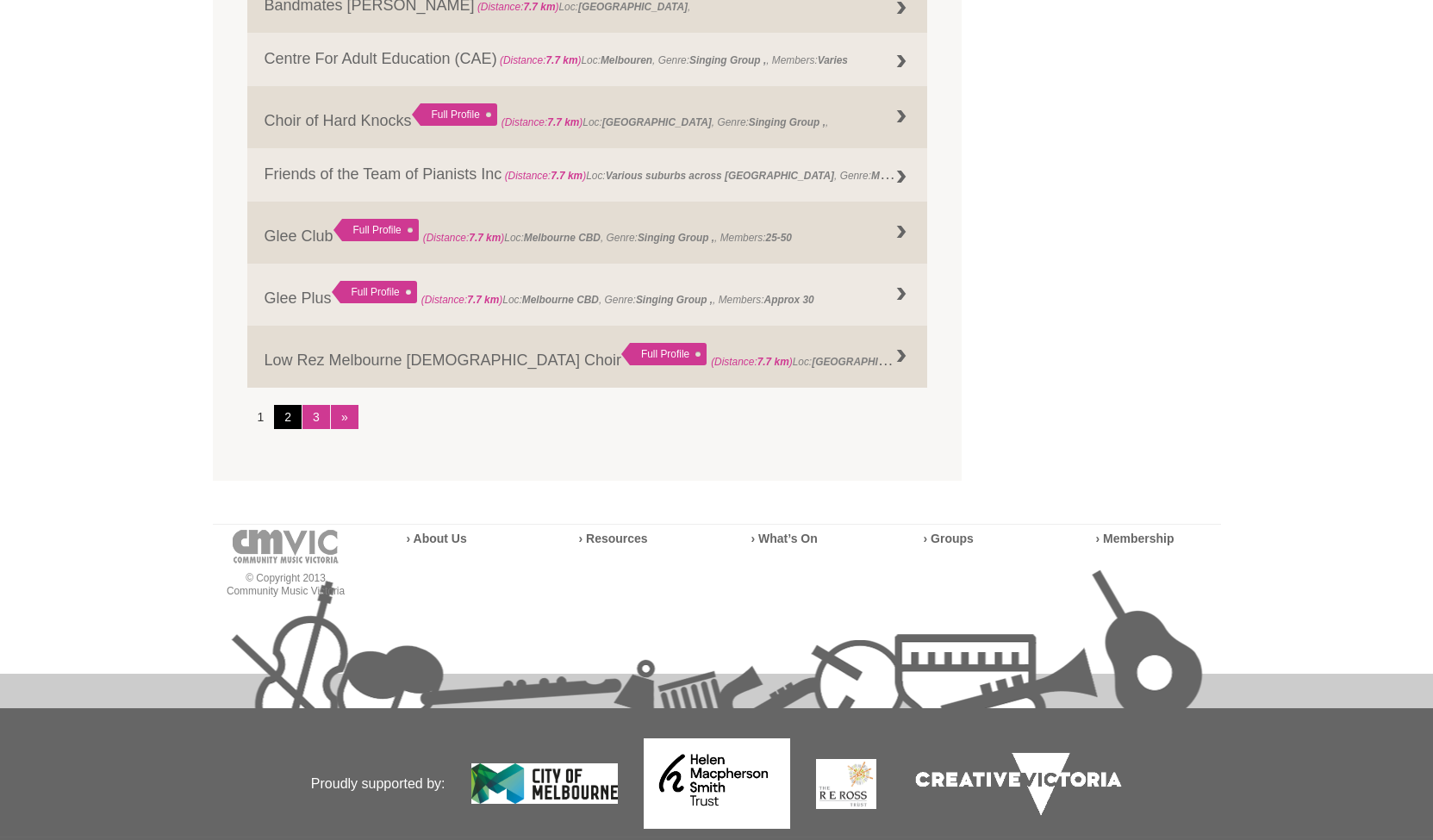
click at [279, 420] on link "2" at bounding box center [287, 417] width 27 height 24
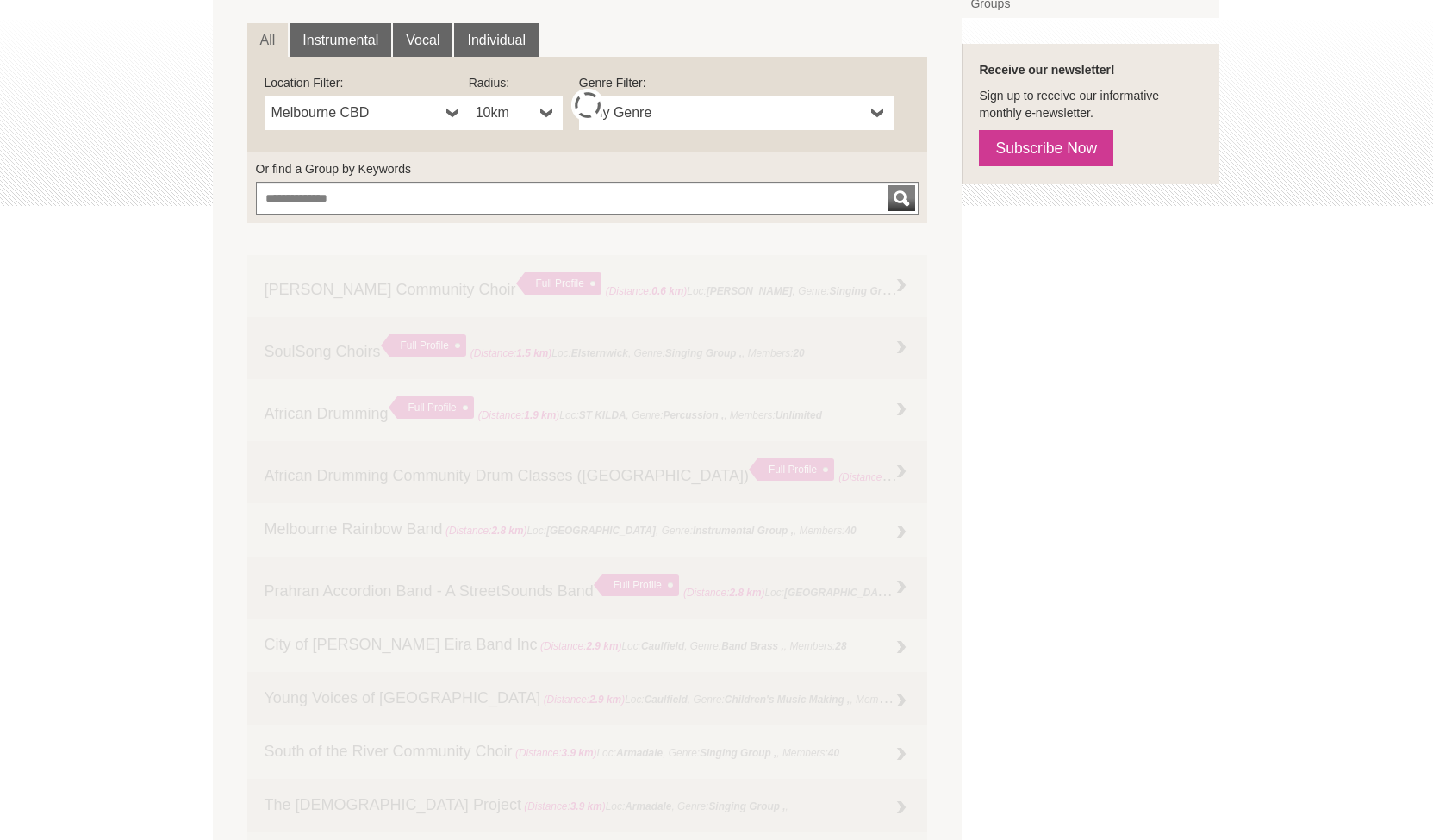
scroll to position [311, 0]
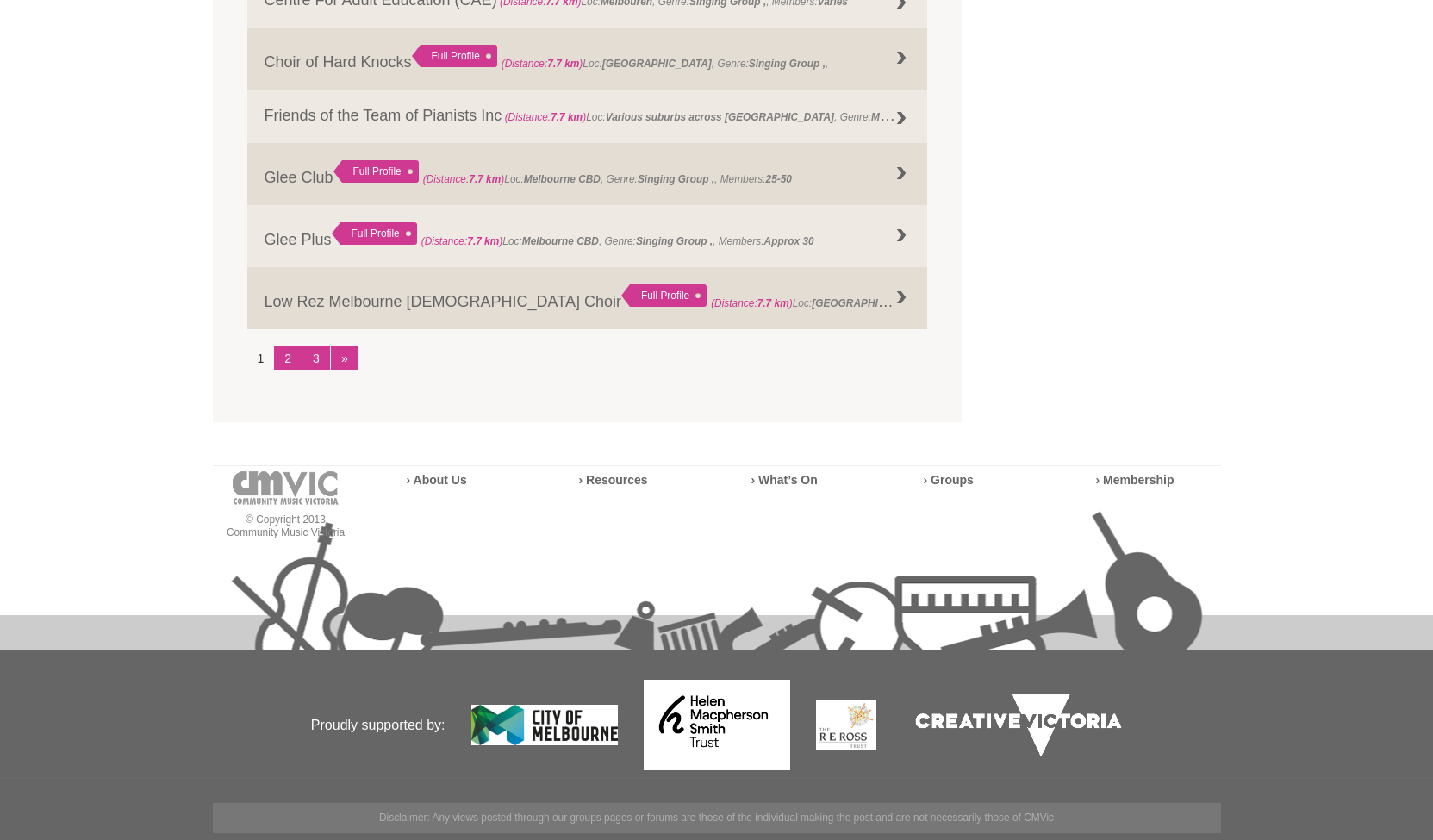
scroll to position [1939, 0]
click at [355, 363] on link "»" at bounding box center [344, 359] width 27 height 24
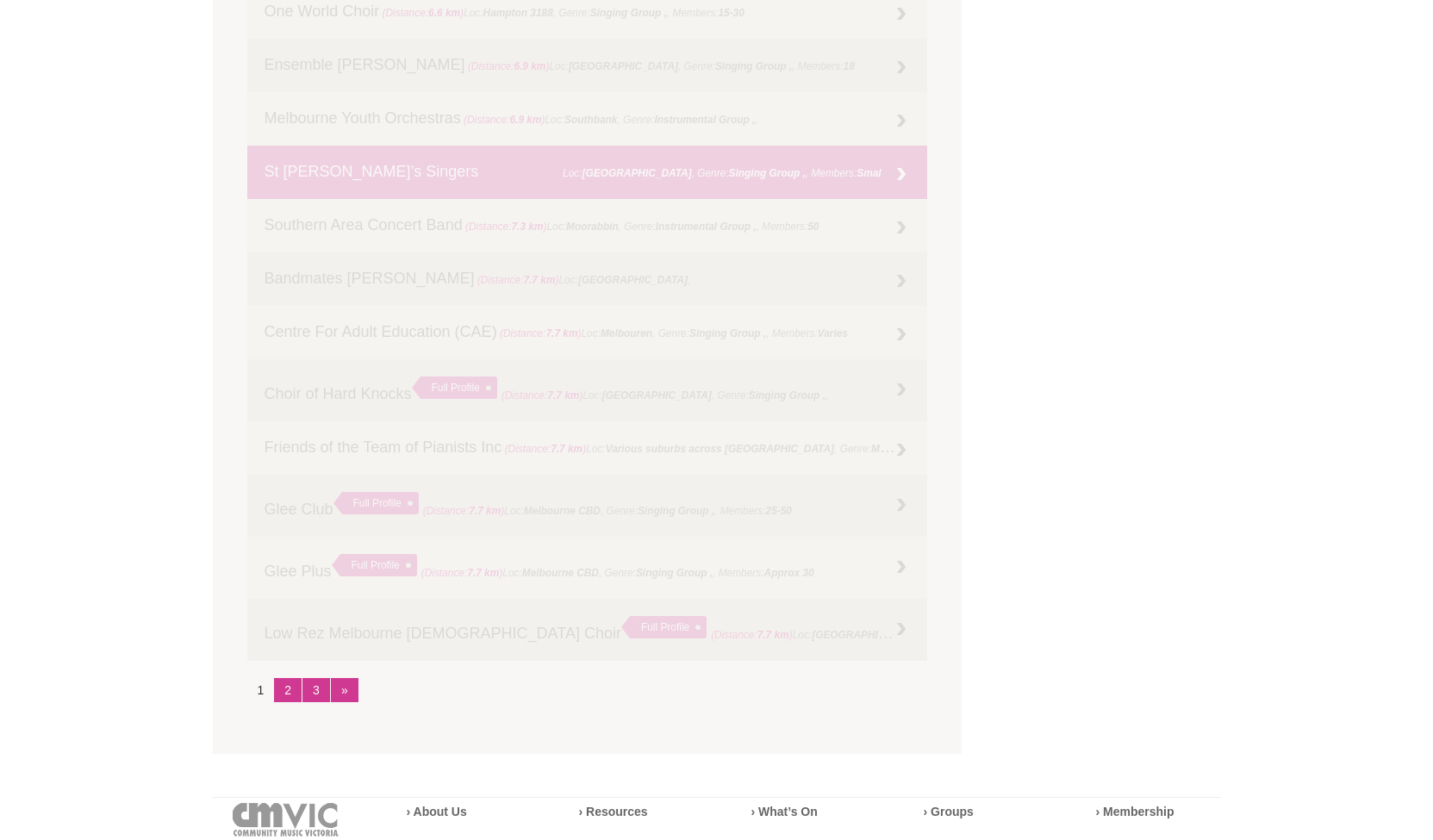
scroll to position [1639, 0]
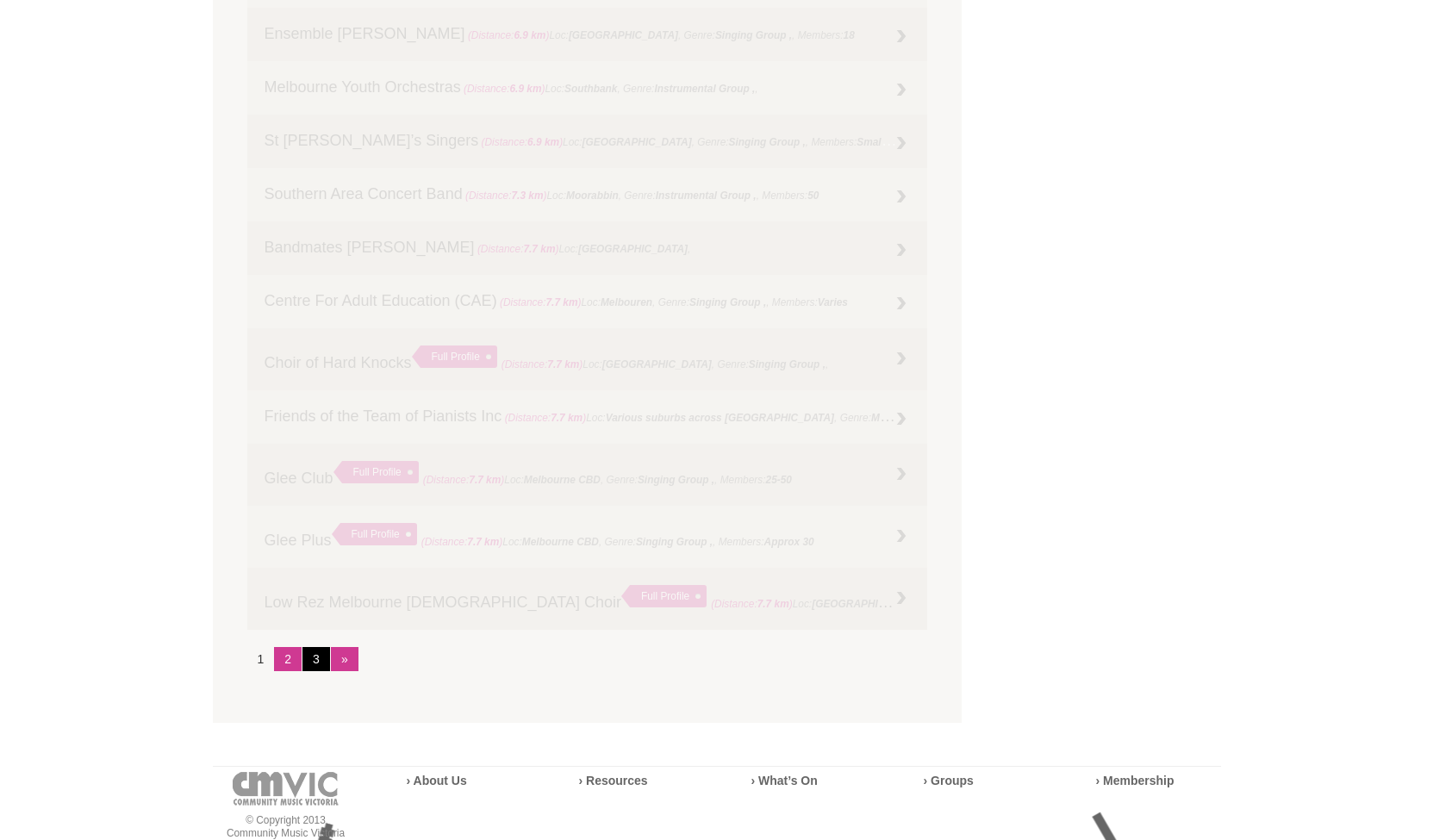
click at [316, 659] on link "3" at bounding box center [315, 659] width 27 height 24
click at [290, 661] on link "2" at bounding box center [287, 659] width 27 height 24
click at [333, 660] on link "»" at bounding box center [344, 659] width 27 height 24
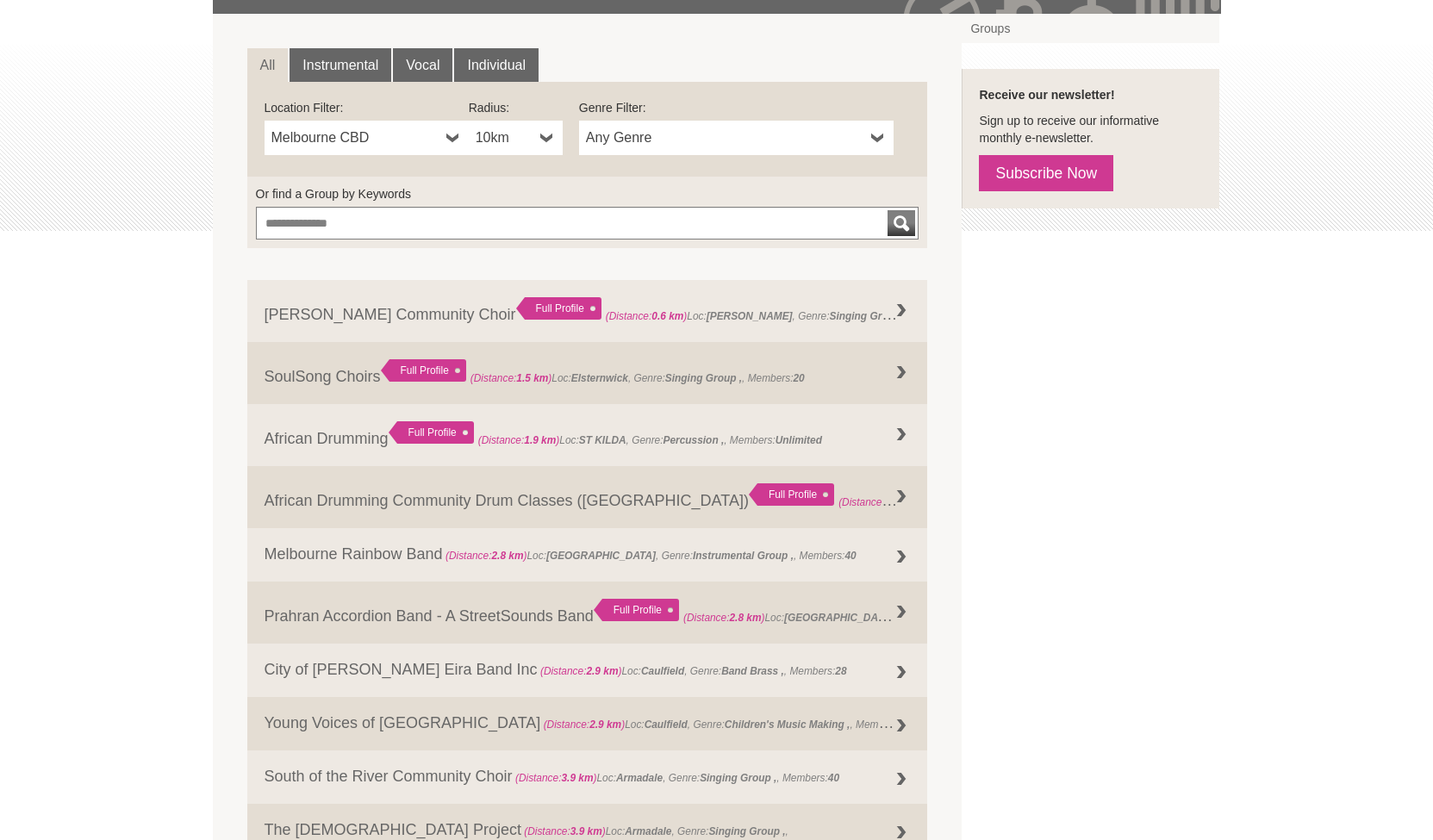
scroll to position [224, 0]
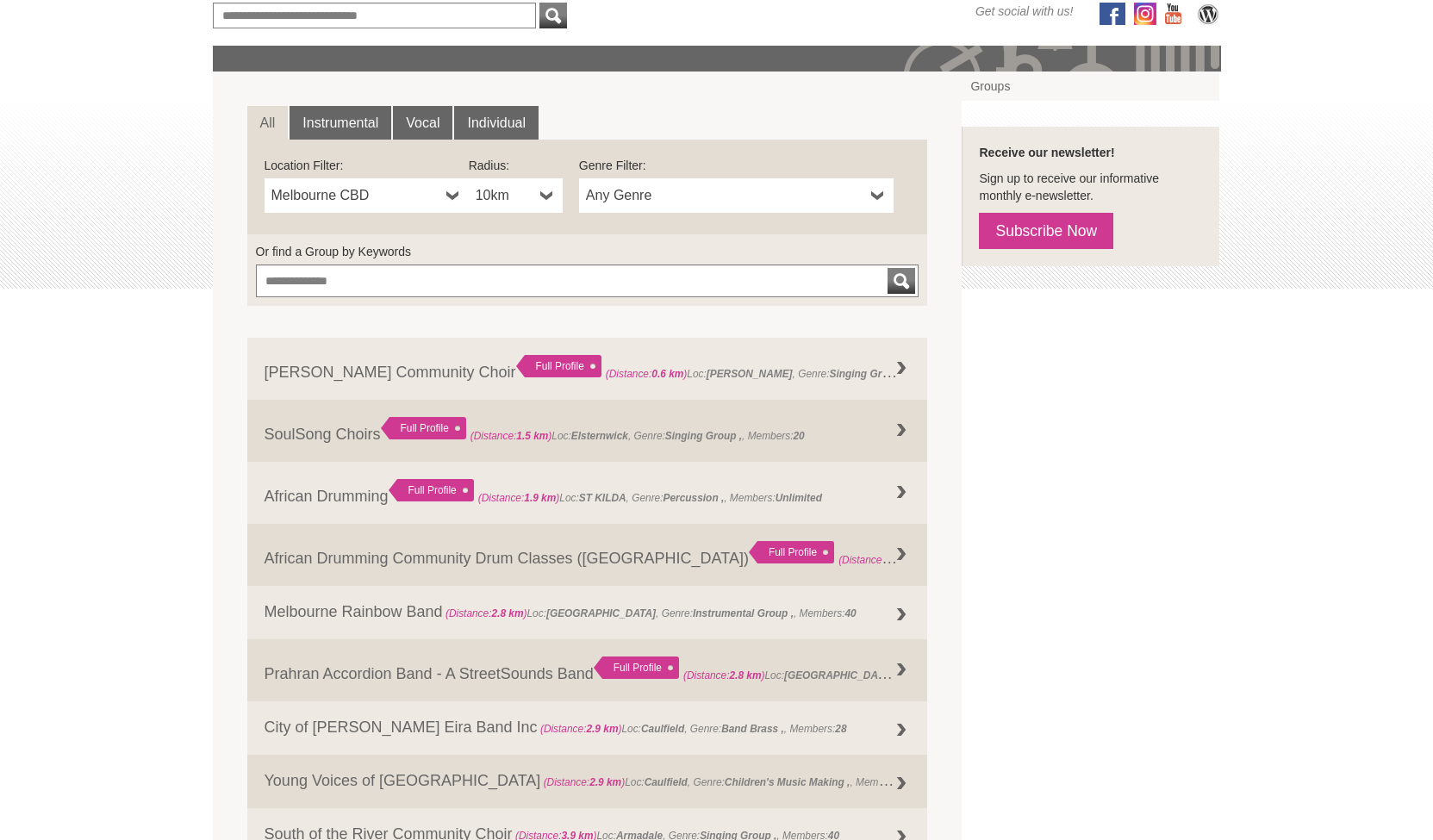
click at [542, 192] on b at bounding box center [547, 196] width 14 height 35
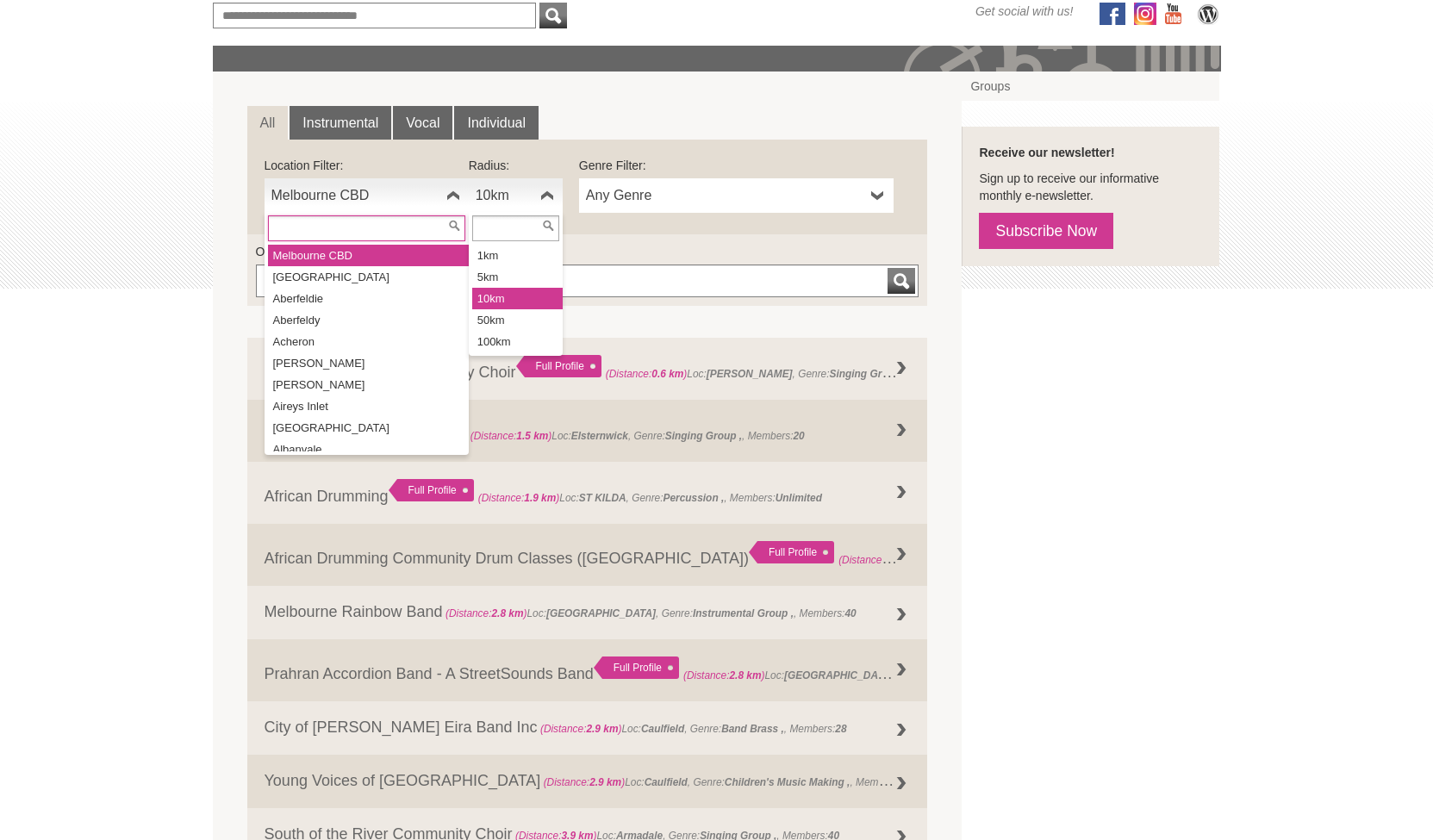
click at [454, 190] on b at bounding box center [453, 196] width 14 height 35
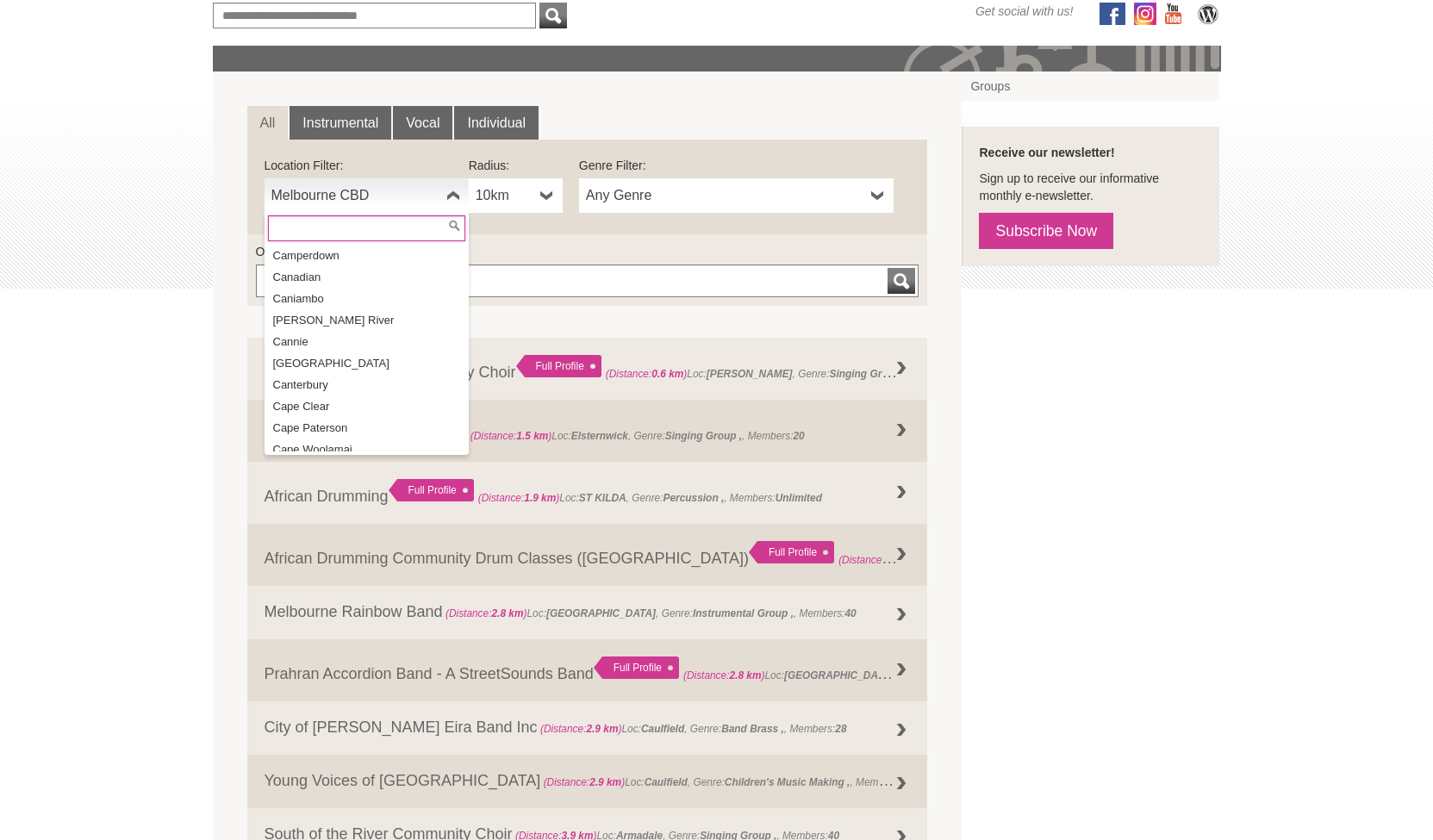
scroll to position [5895, 0]
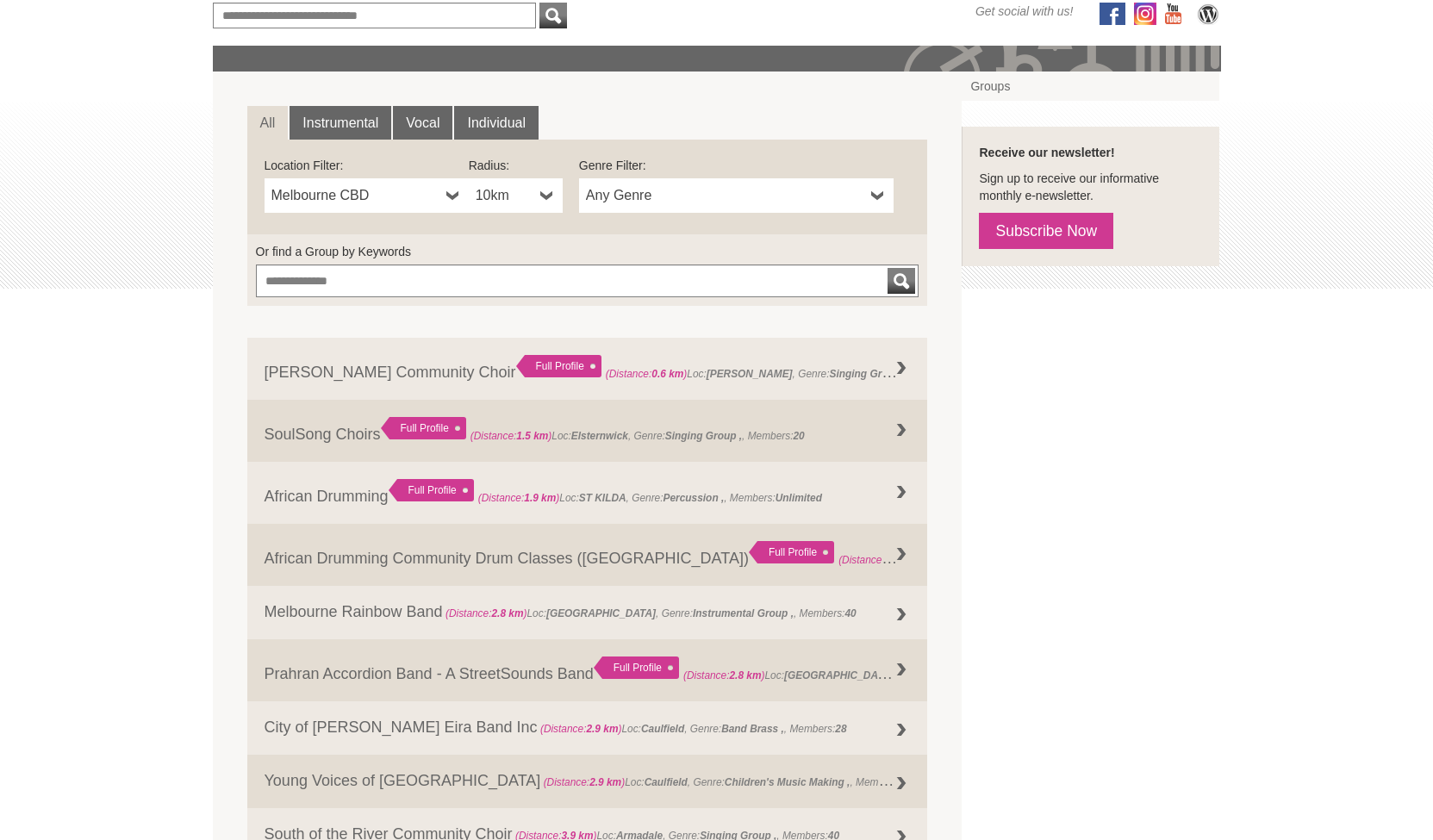
click at [544, 196] on b at bounding box center [547, 196] width 14 height 35
click at [544, 196] on b at bounding box center [547, 196] width 14 height 35
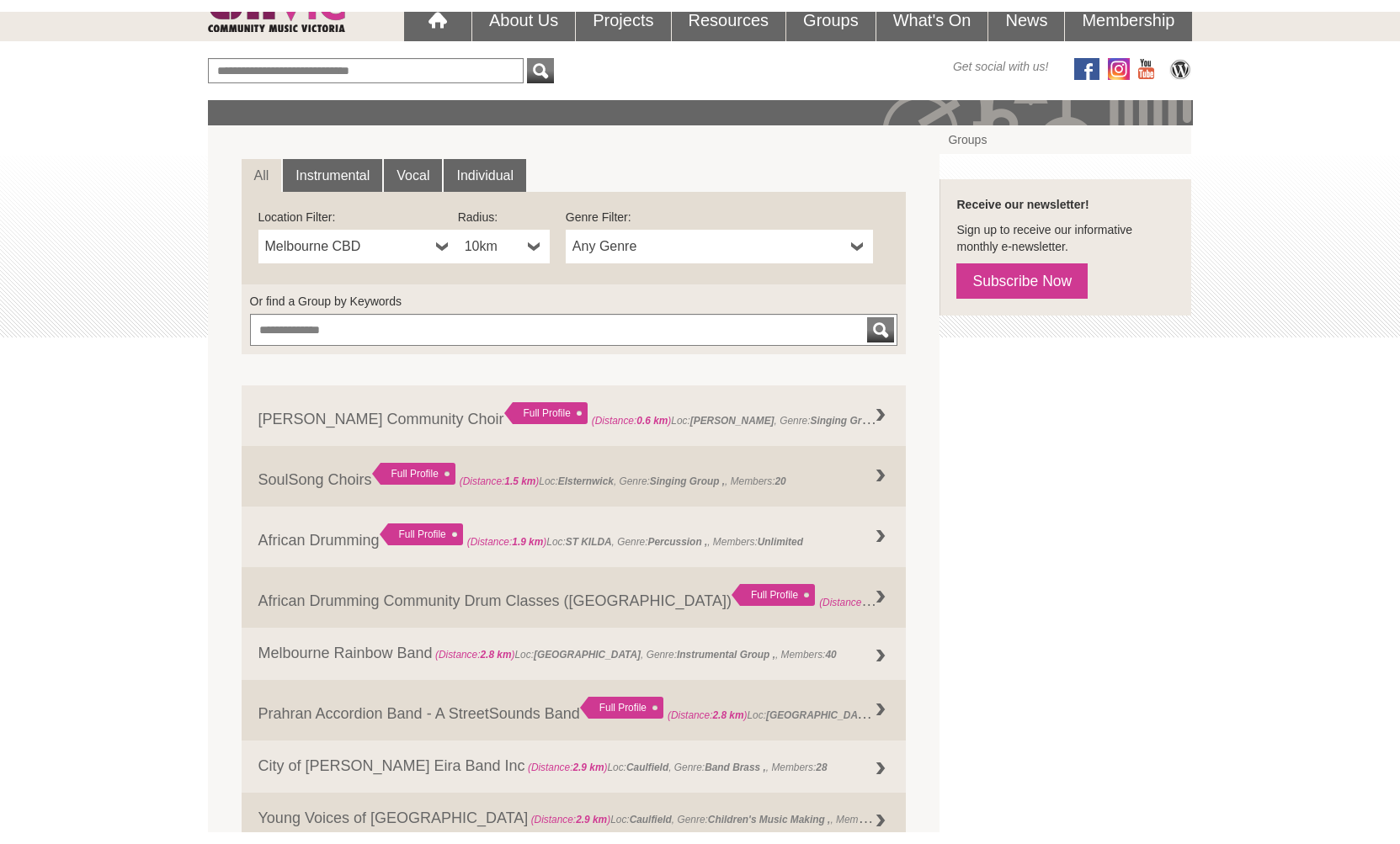
scroll to position [156, 0]
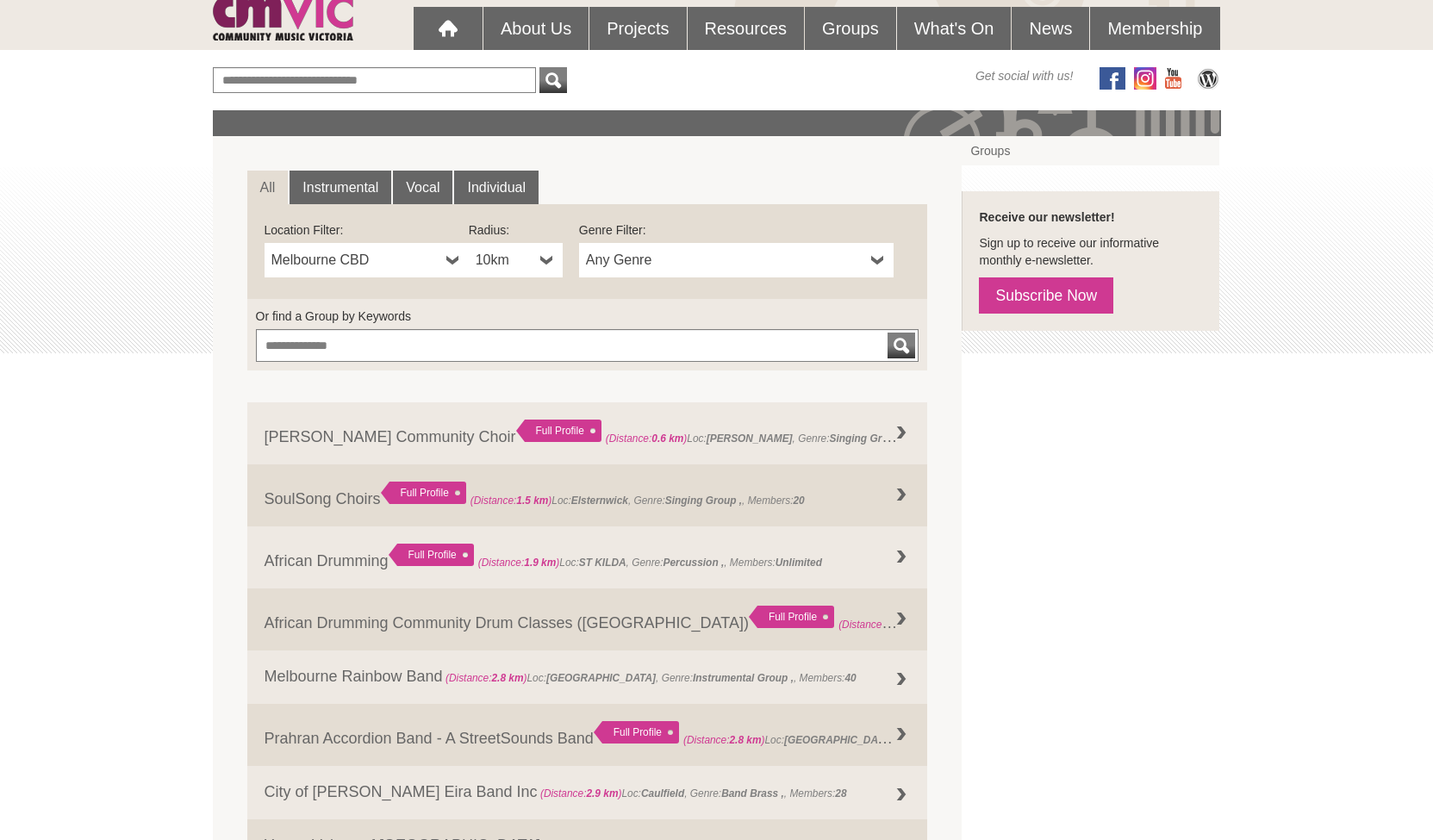
click at [876, 263] on b at bounding box center [877, 260] width 14 height 35
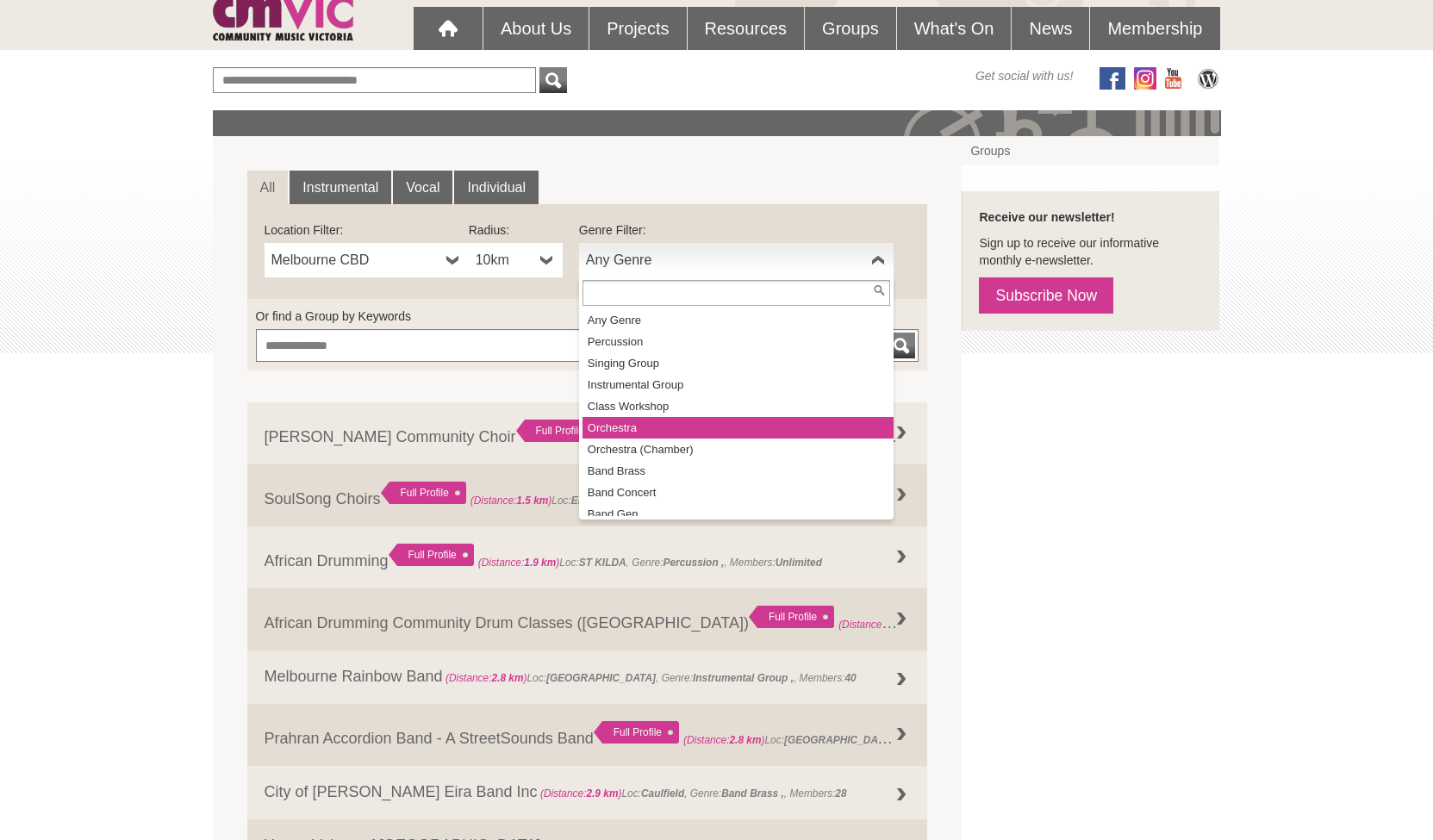
click at [680, 430] on li "Orchestra" at bounding box center [738, 427] width 311 height 22
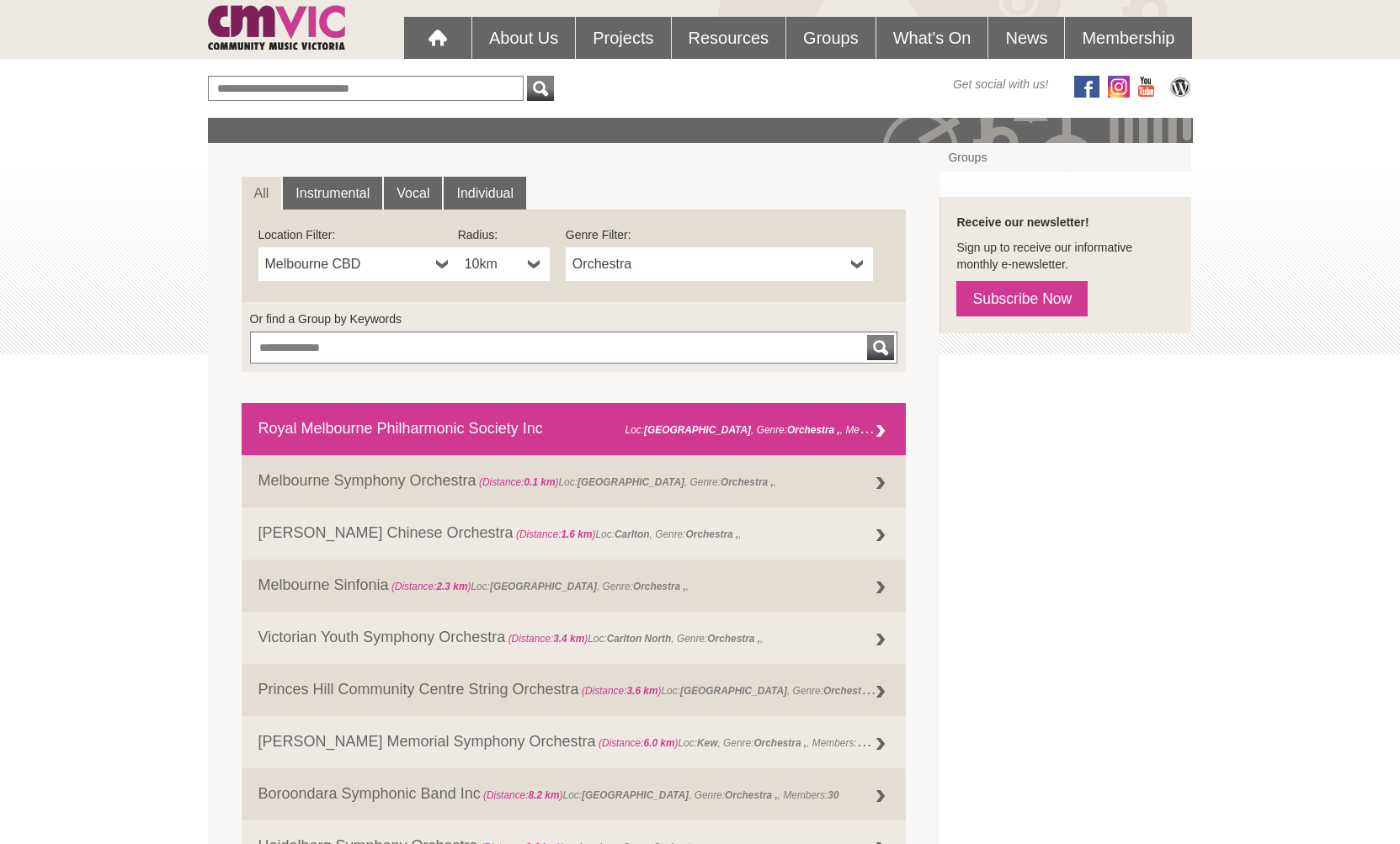
scroll to position [95, 0]
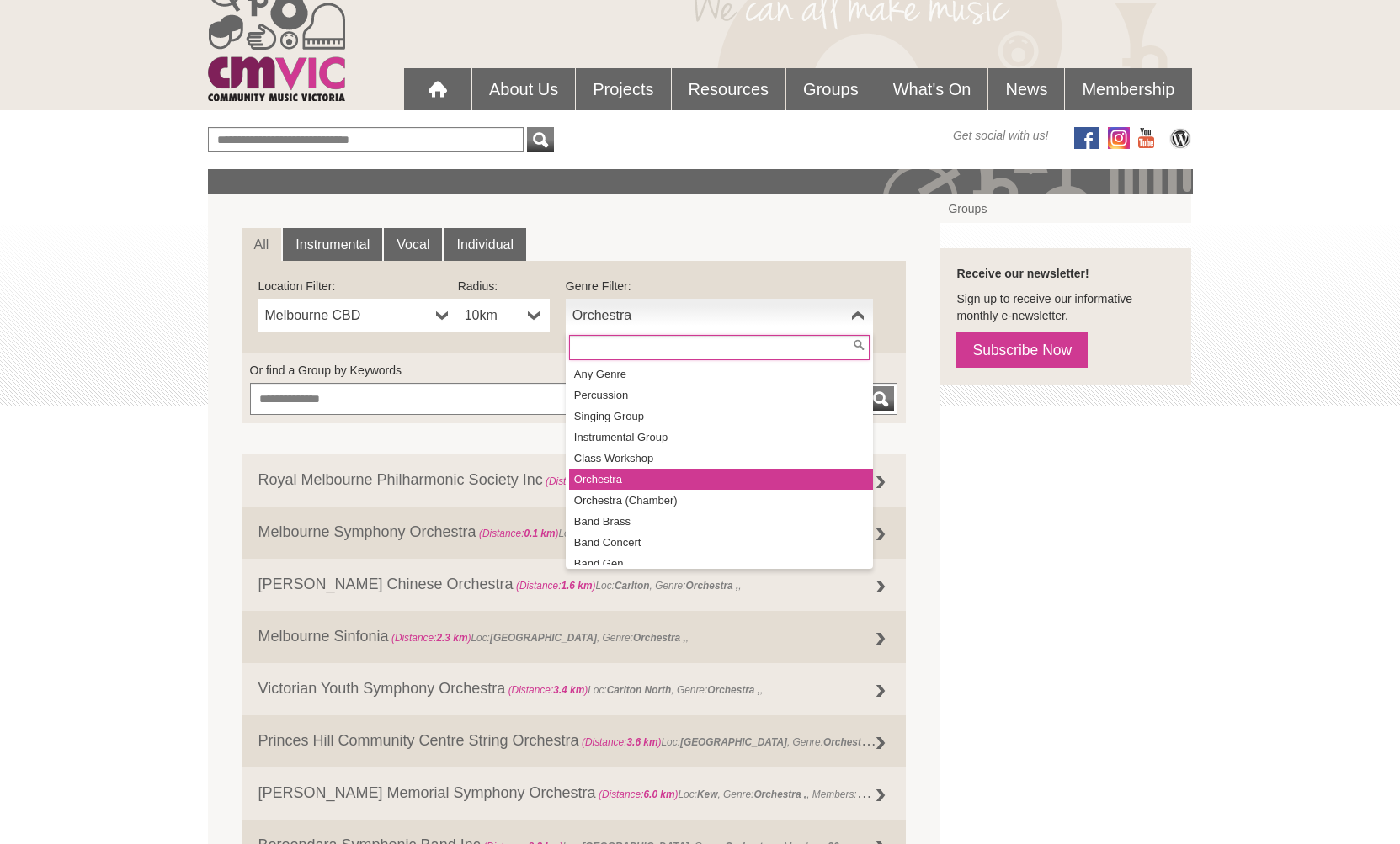
click at [863, 315] on b at bounding box center [857, 315] width 14 height 34
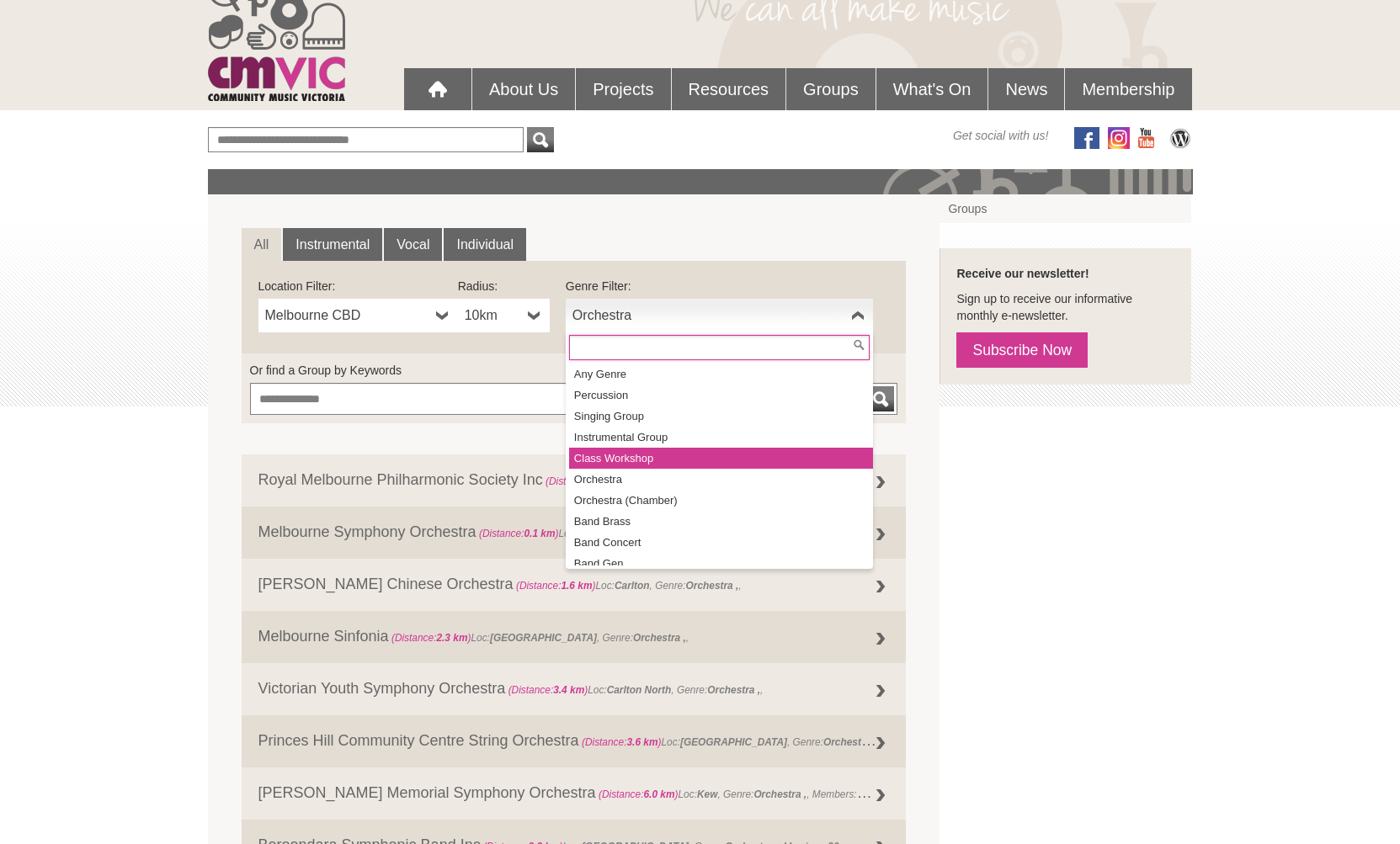
click at [706, 465] on li "Class Workshop" at bounding box center [721, 458] width 304 height 21
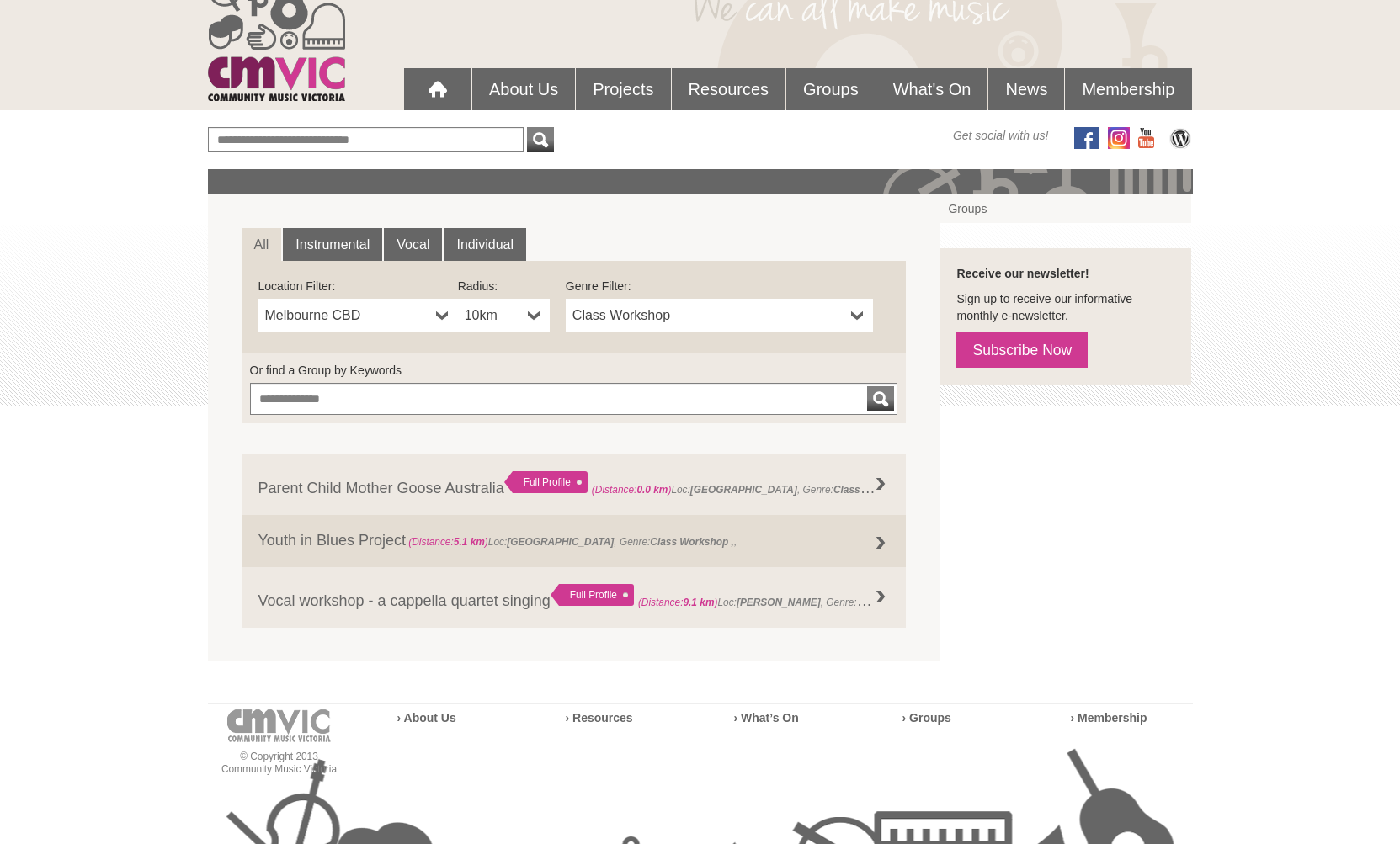
click at [854, 317] on b at bounding box center [857, 315] width 14 height 34
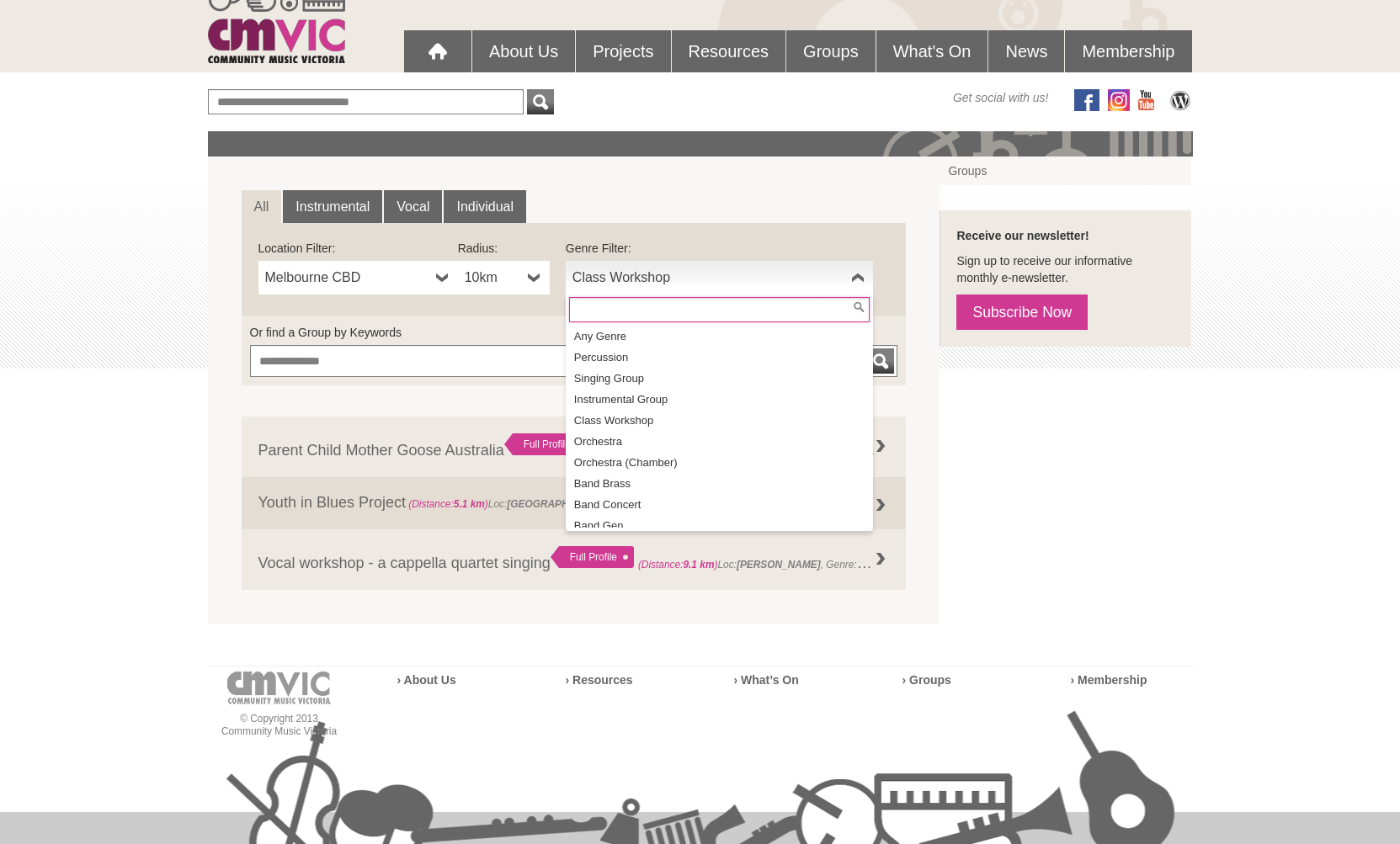
scroll to position [0, 0]
click at [722, 332] on li "Any Genre" at bounding box center [721, 336] width 304 height 21
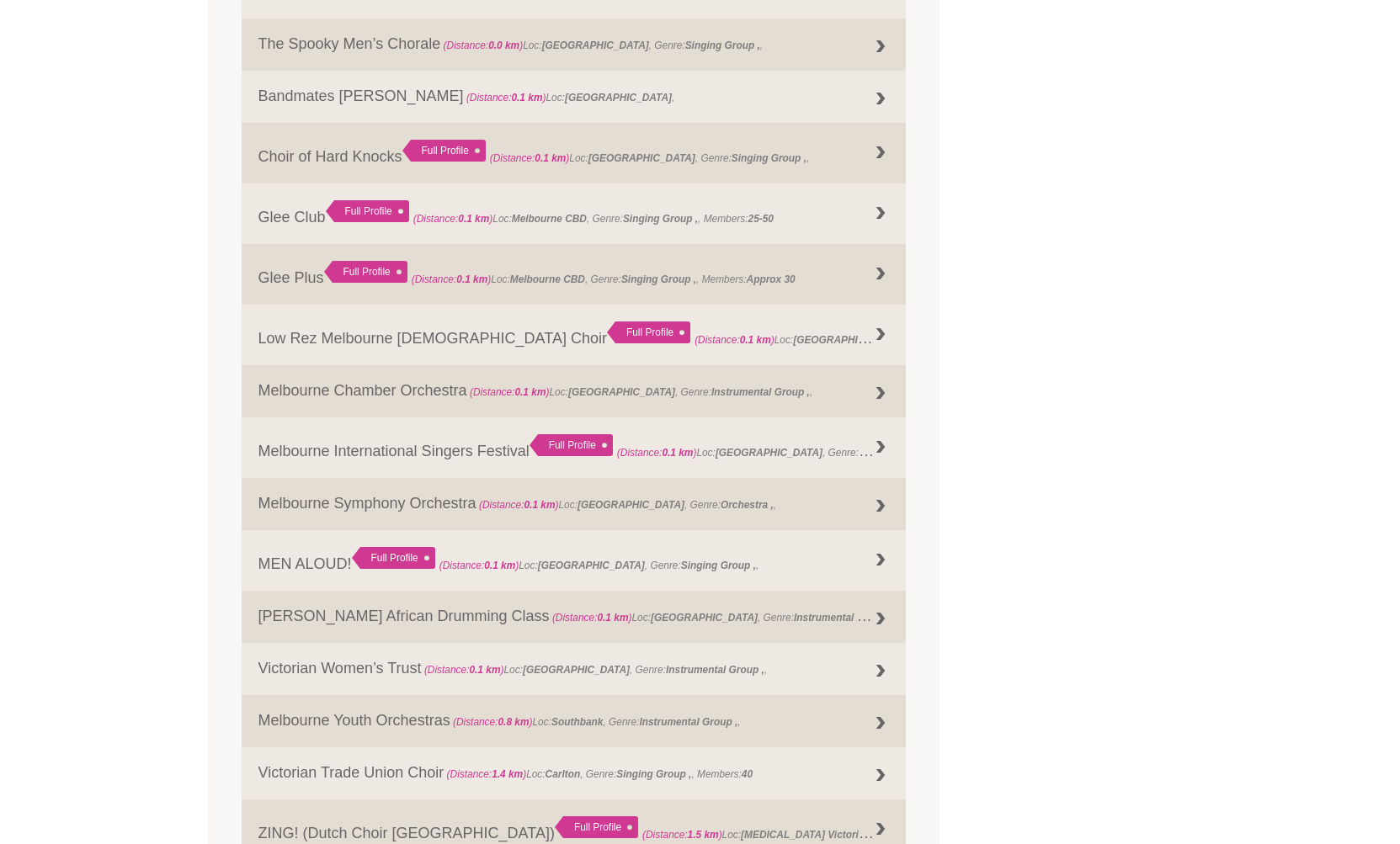
scroll to position [799, 0]
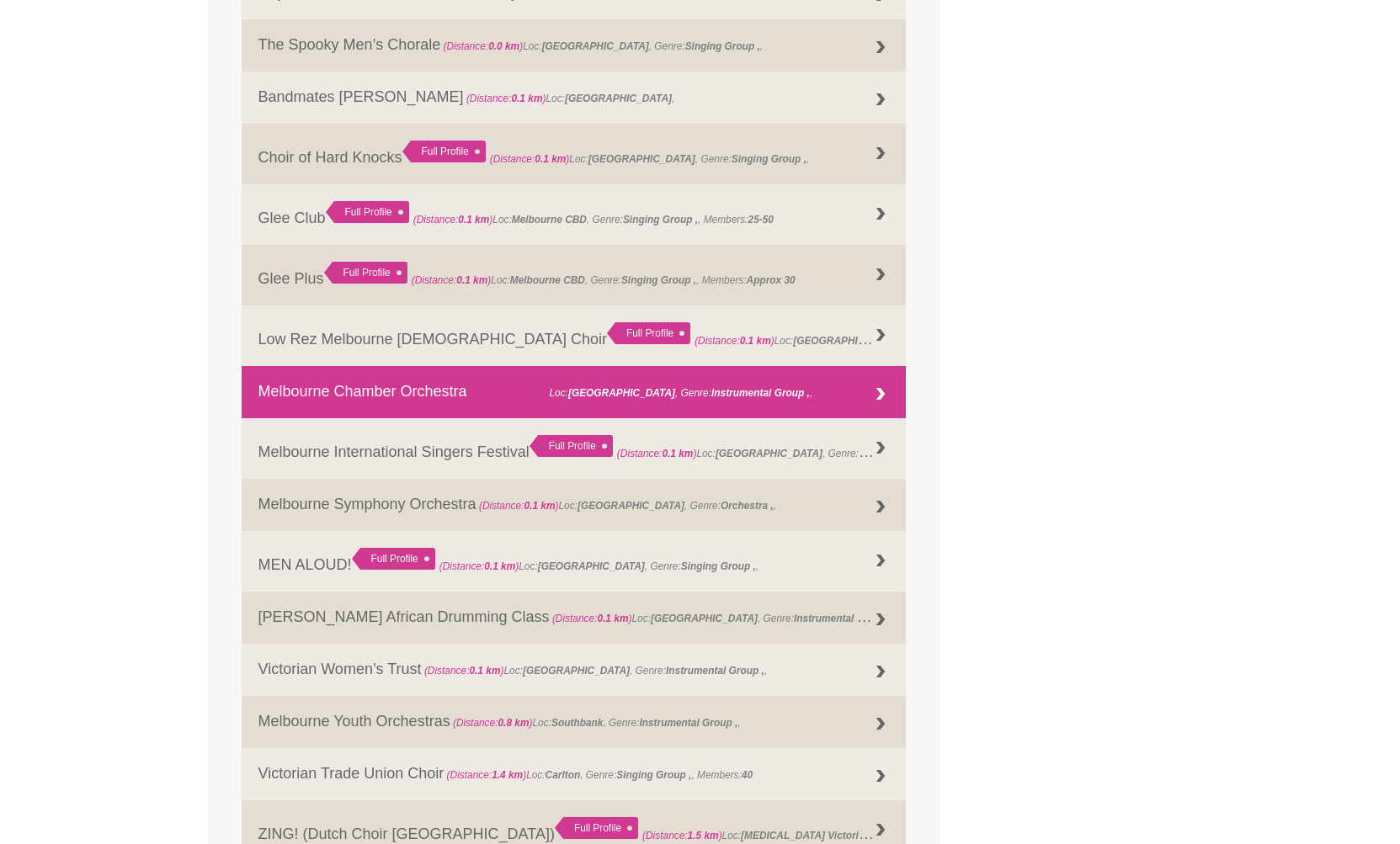
click at [342, 394] on link "Melbourne Chamber Orchestra (Distance: 0.1 km ) Loc: Melbourne , Genre: Instrum…" at bounding box center [574, 392] width 665 height 52
